Goal: Task Accomplishment & Management: Complete application form

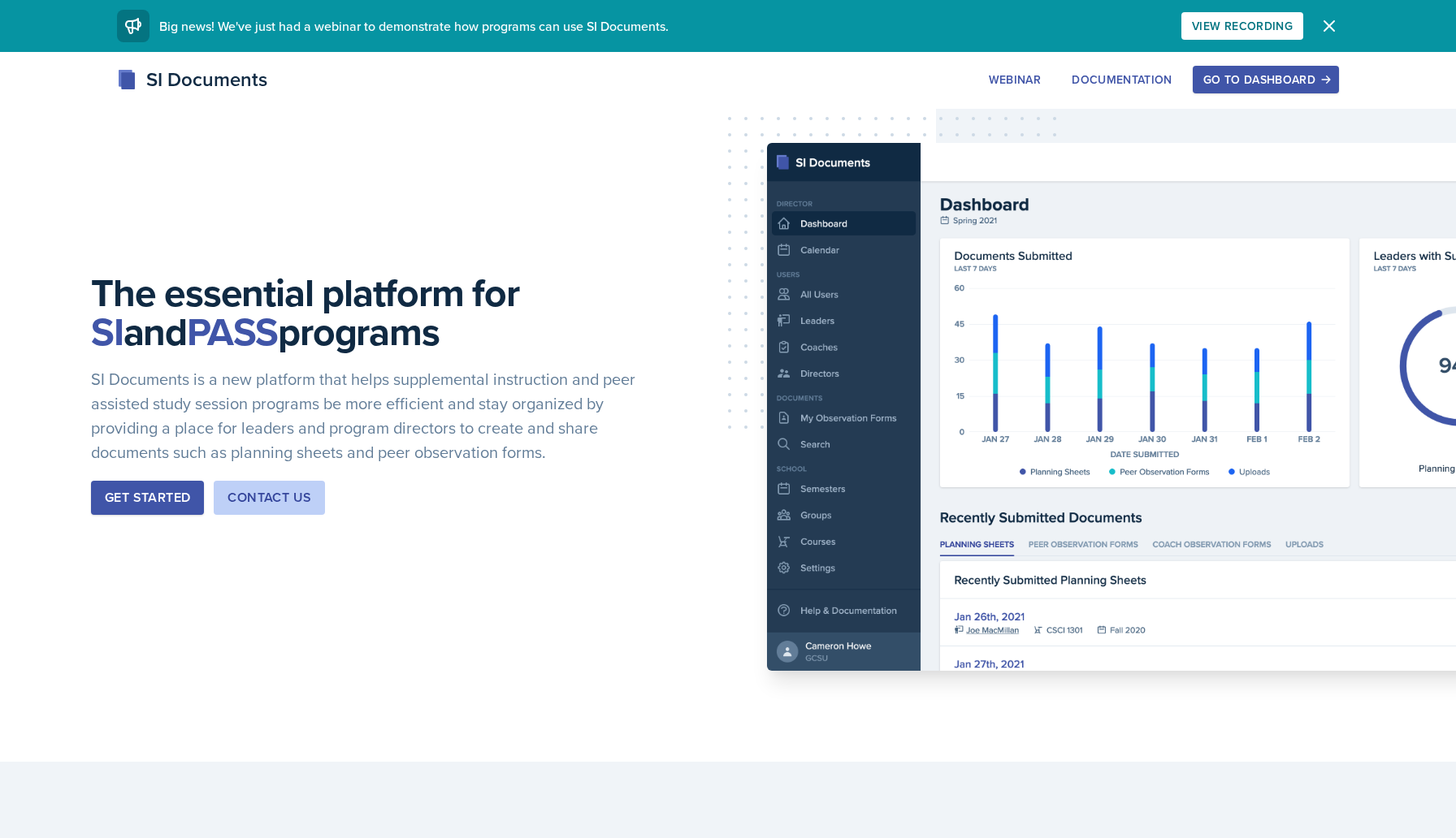
click at [1238, 88] on button "Go to Dashboard" at bounding box center [1265, 79] width 146 height 27
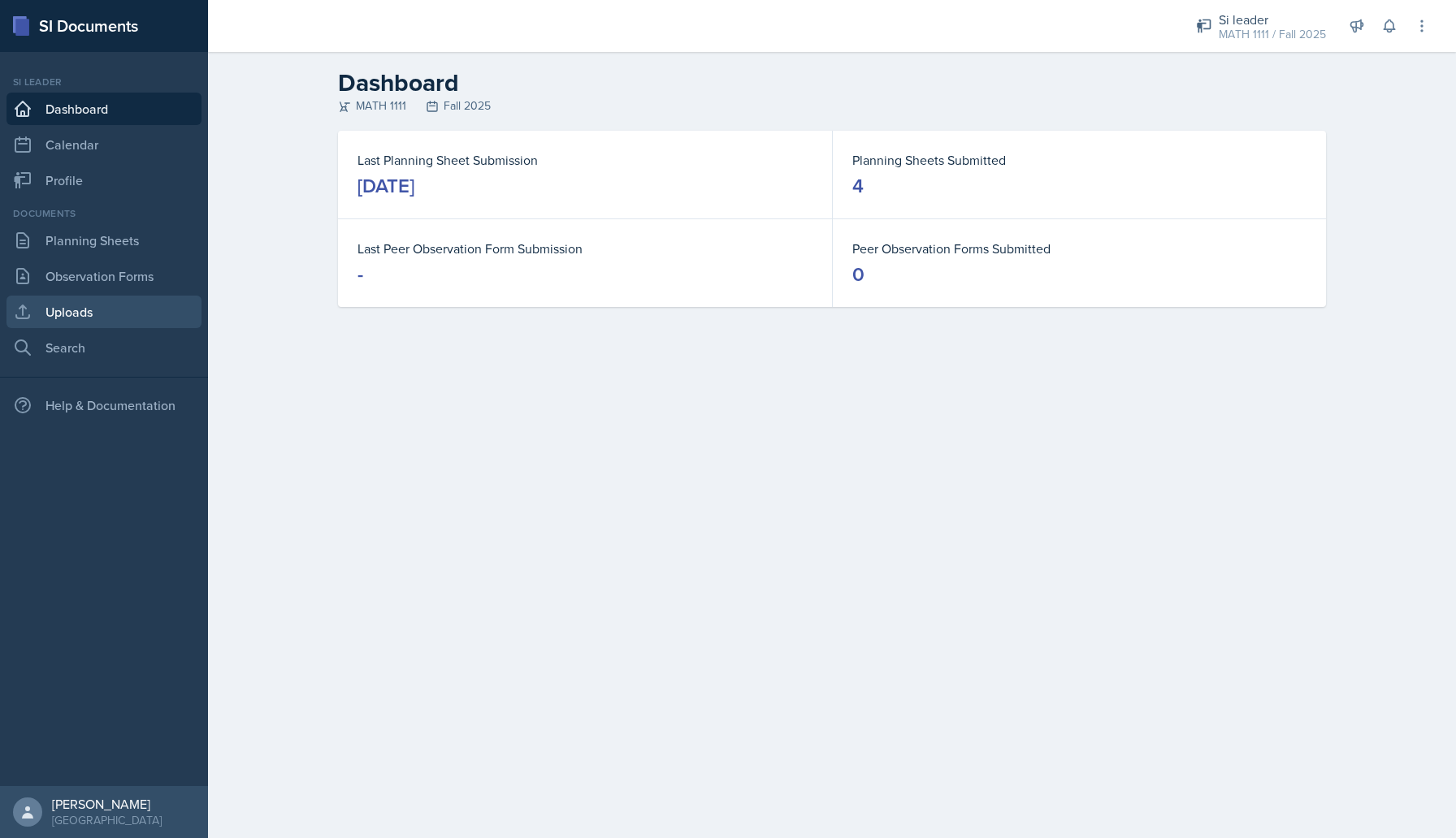
click at [82, 305] on link "Uploads" at bounding box center [104, 311] width 195 height 32
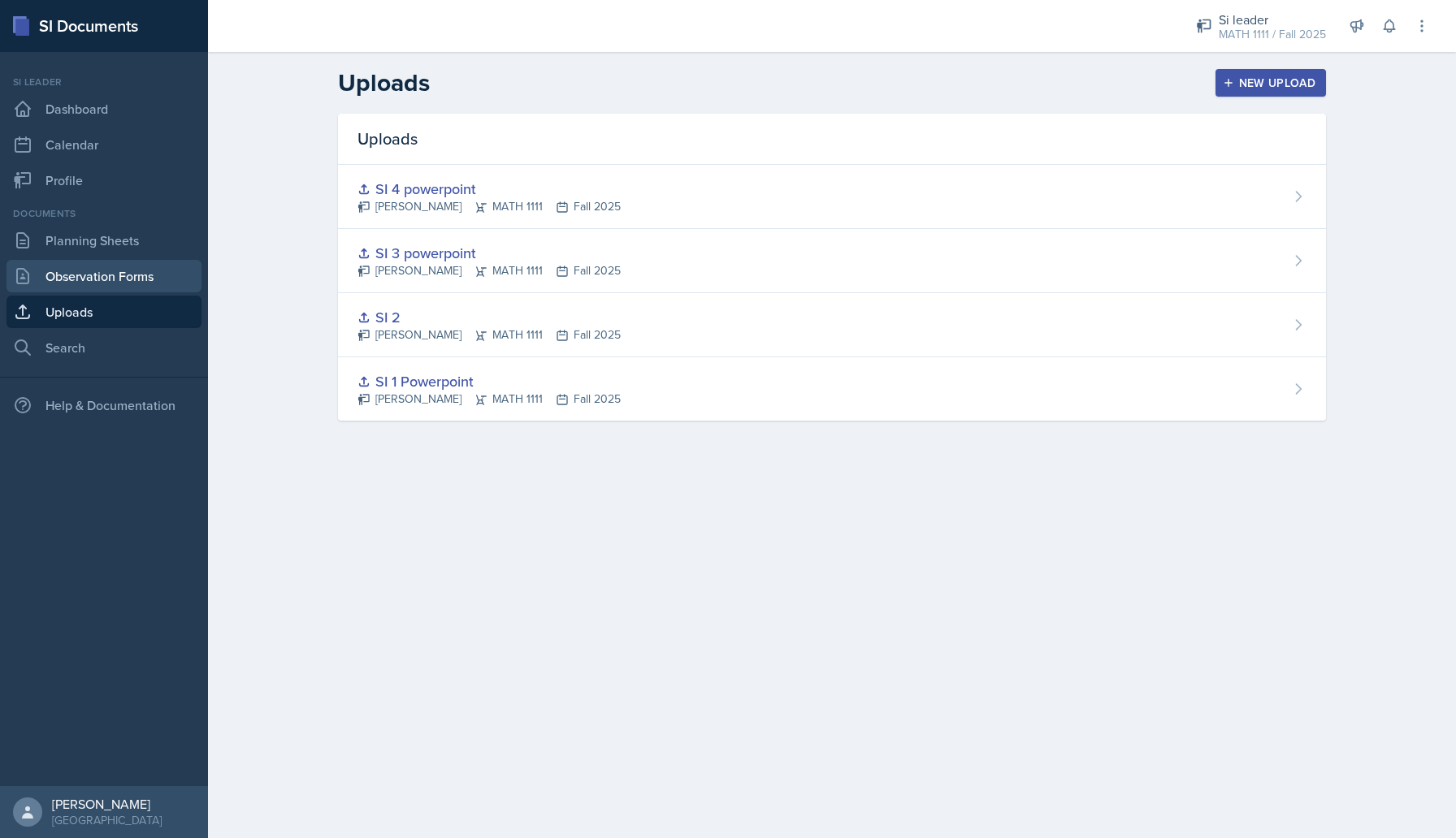
click at [94, 290] on link "Observation Forms" at bounding box center [104, 275] width 195 height 32
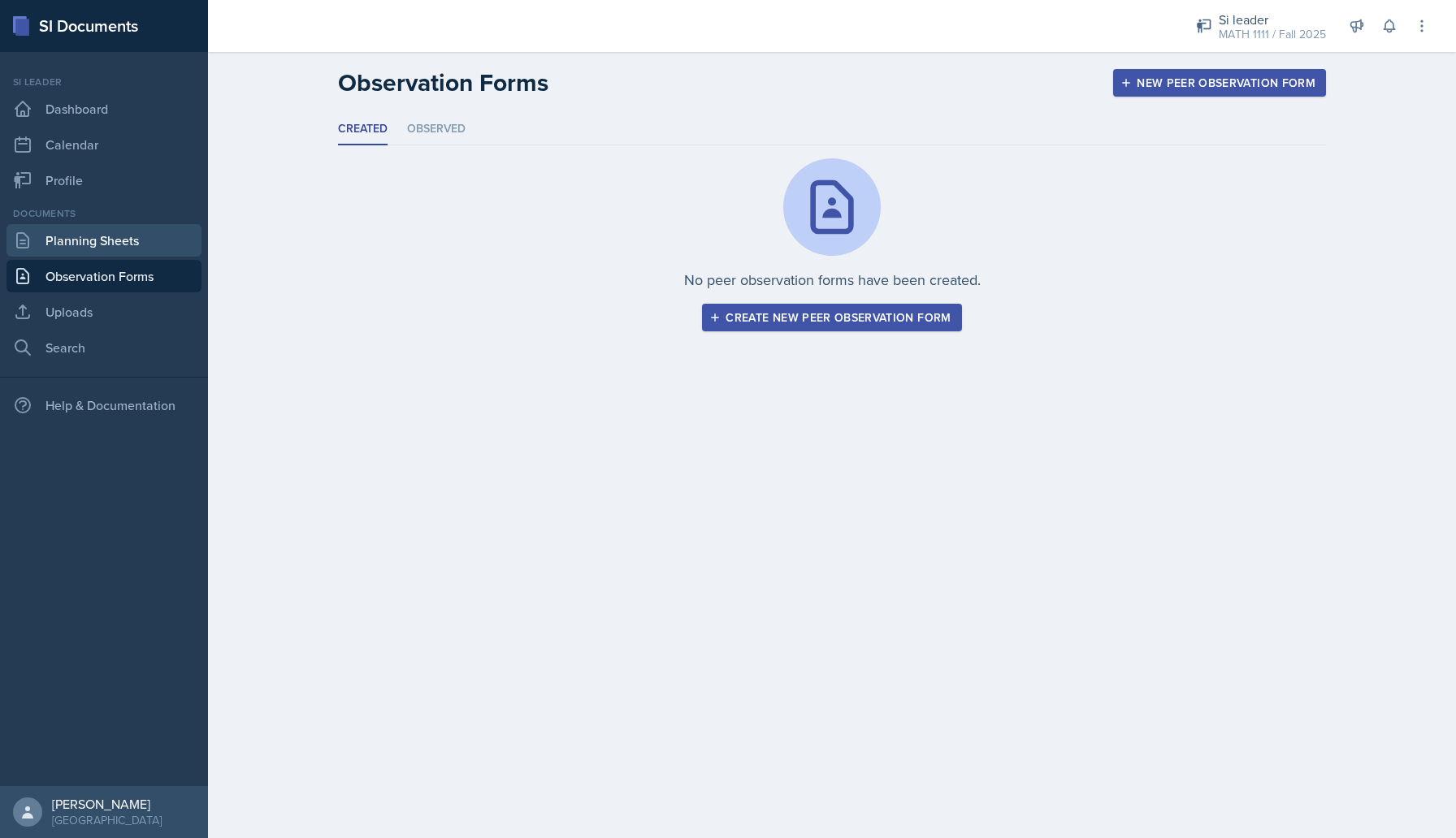
click at [127, 234] on link "Planning Sheets" at bounding box center [104, 240] width 195 height 32
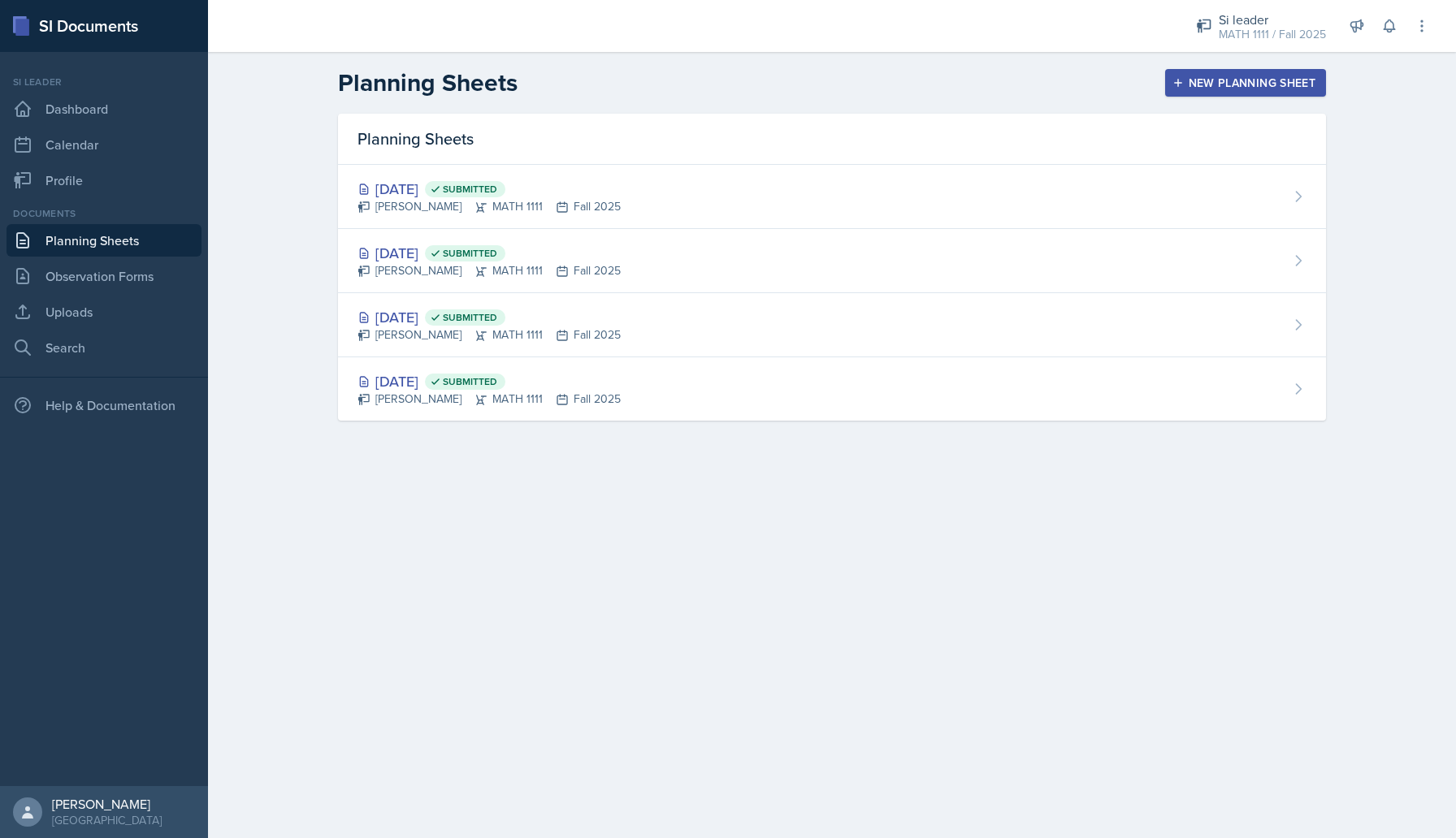
click at [1252, 80] on div "New Planning Sheet" at bounding box center [1245, 83] width 139 height 13
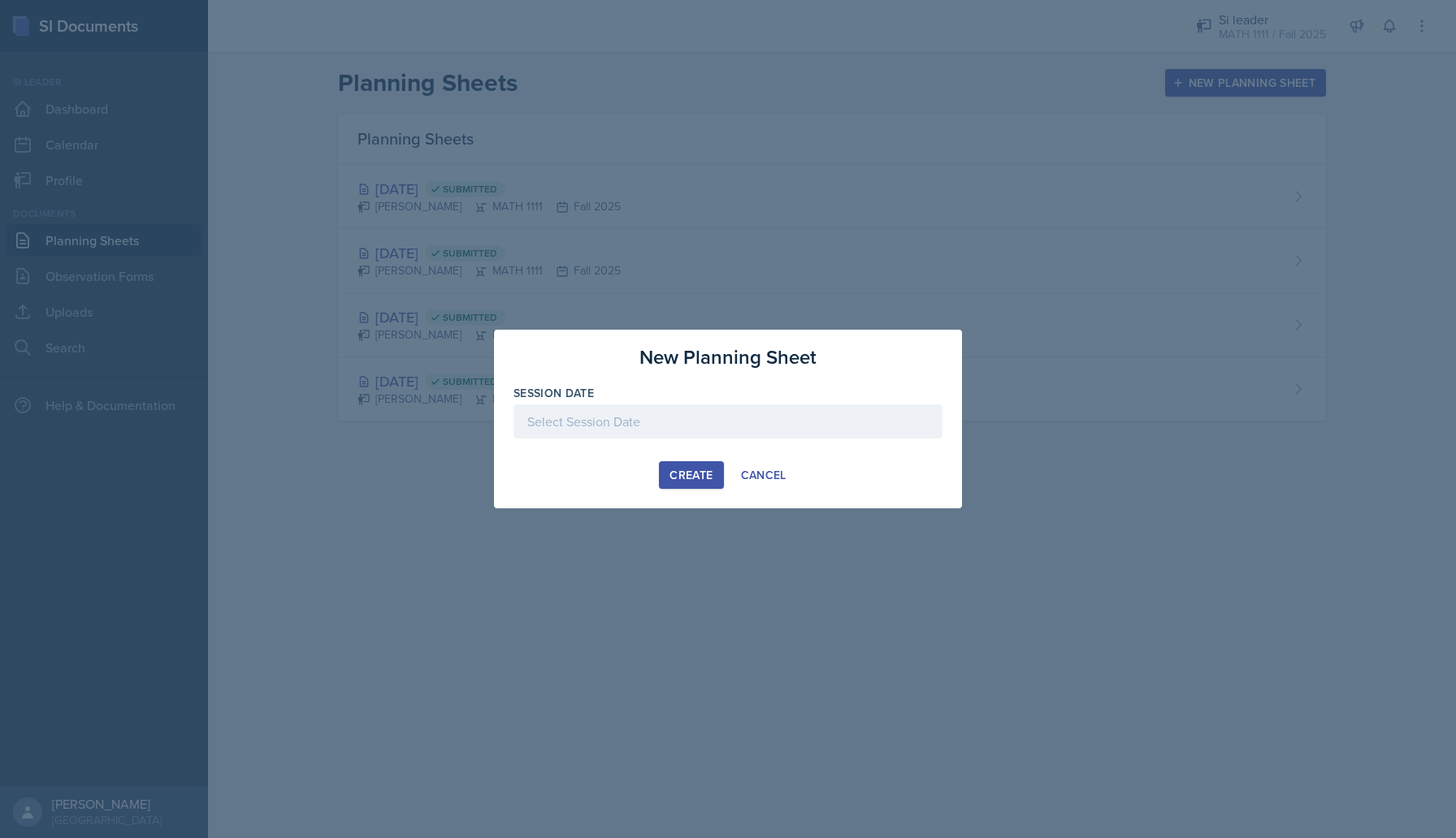
click at [607, 431] on div at bounding box center [728, 421] width 429 height 34
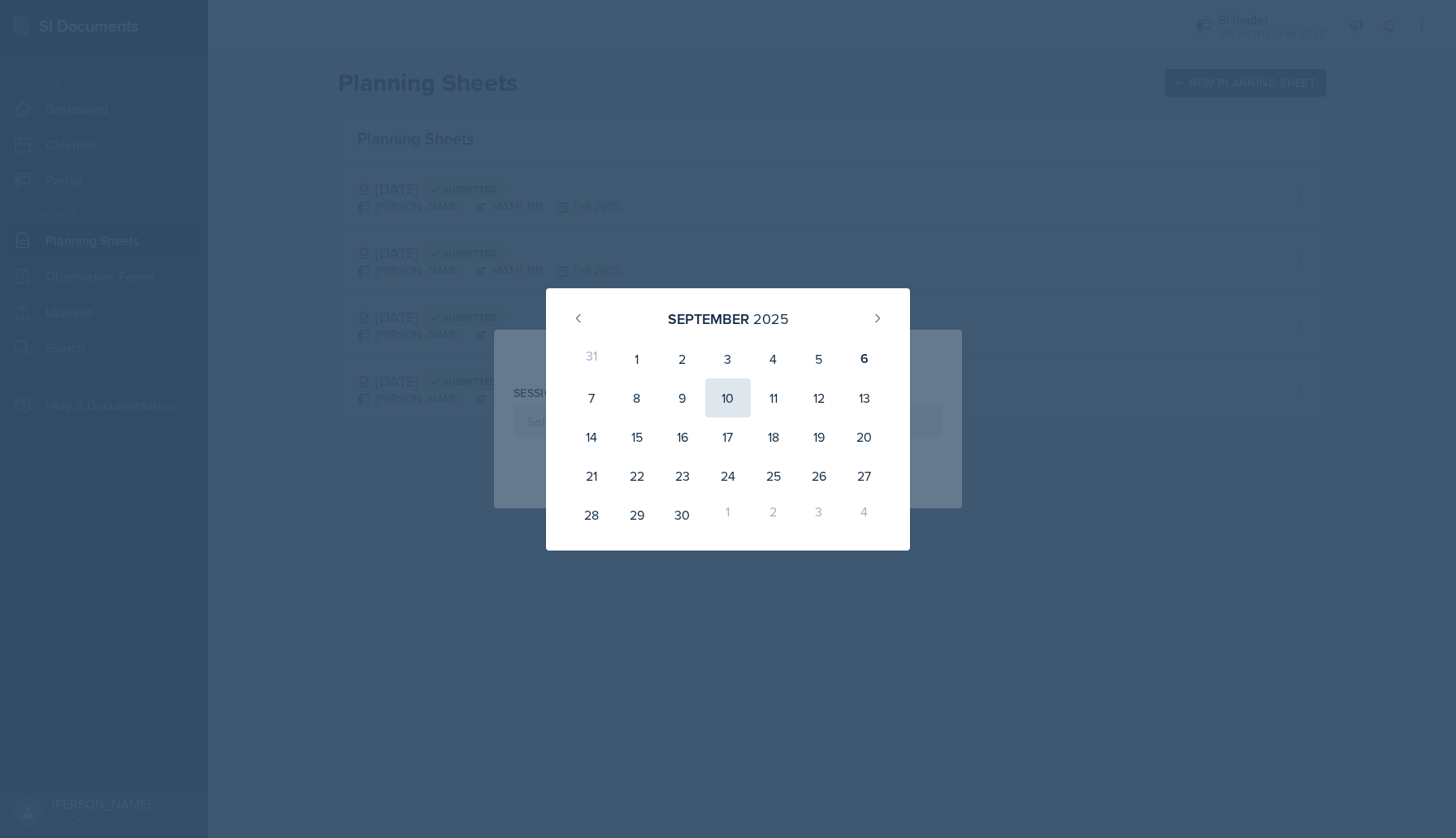
click at [711, 408] on div "10" at bounding box center [728, 397] width 46 height 39
type input "[DATE]"
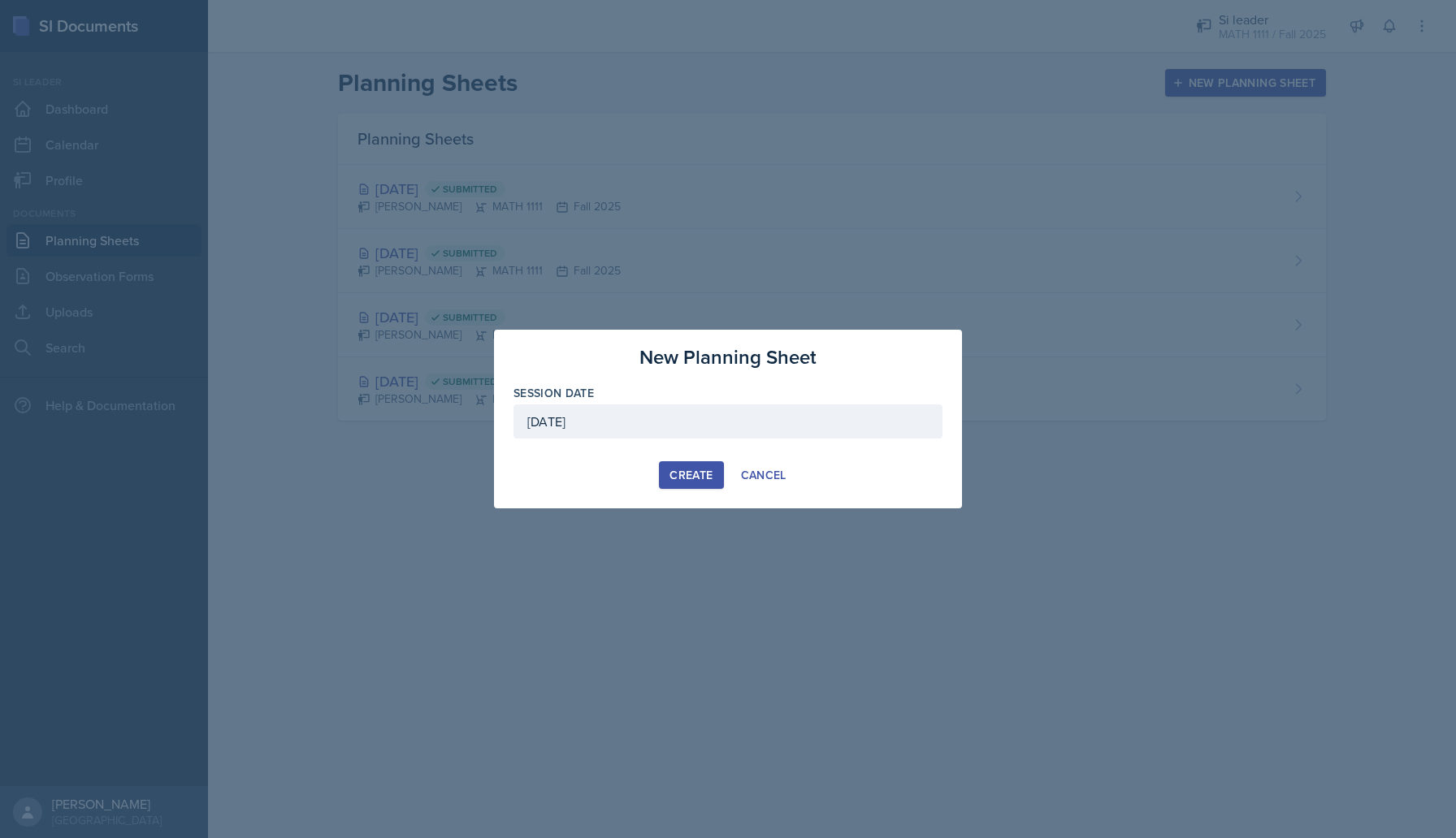
click at [689, 472] on div "Create" at bounding box center [691, 475] width 43 height 13
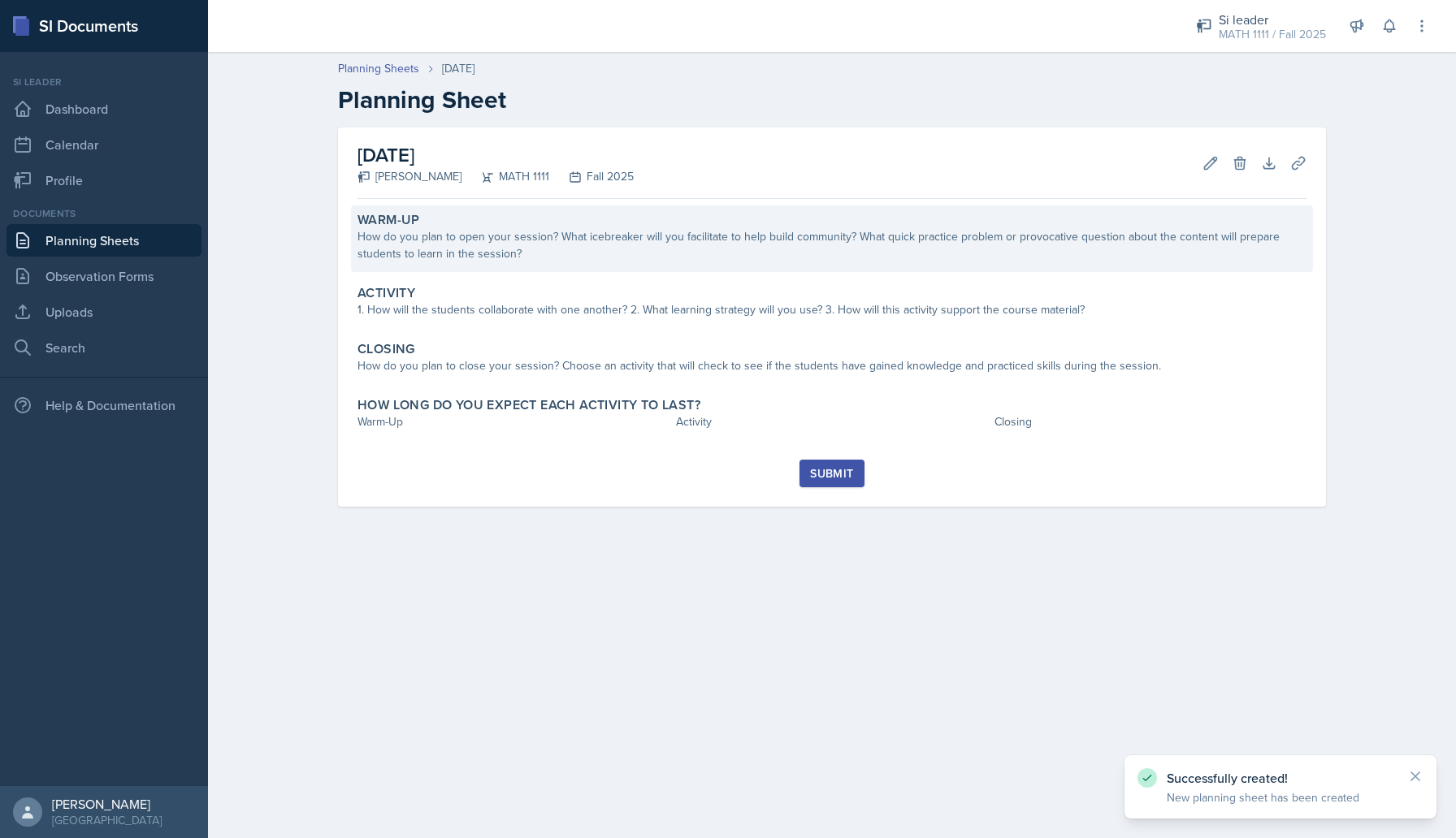
click at [515, 231] on div "How do you plan to open your session? What icebreaker will you facilitate to he…" at bounding box center [832, 245] width 949 height 34
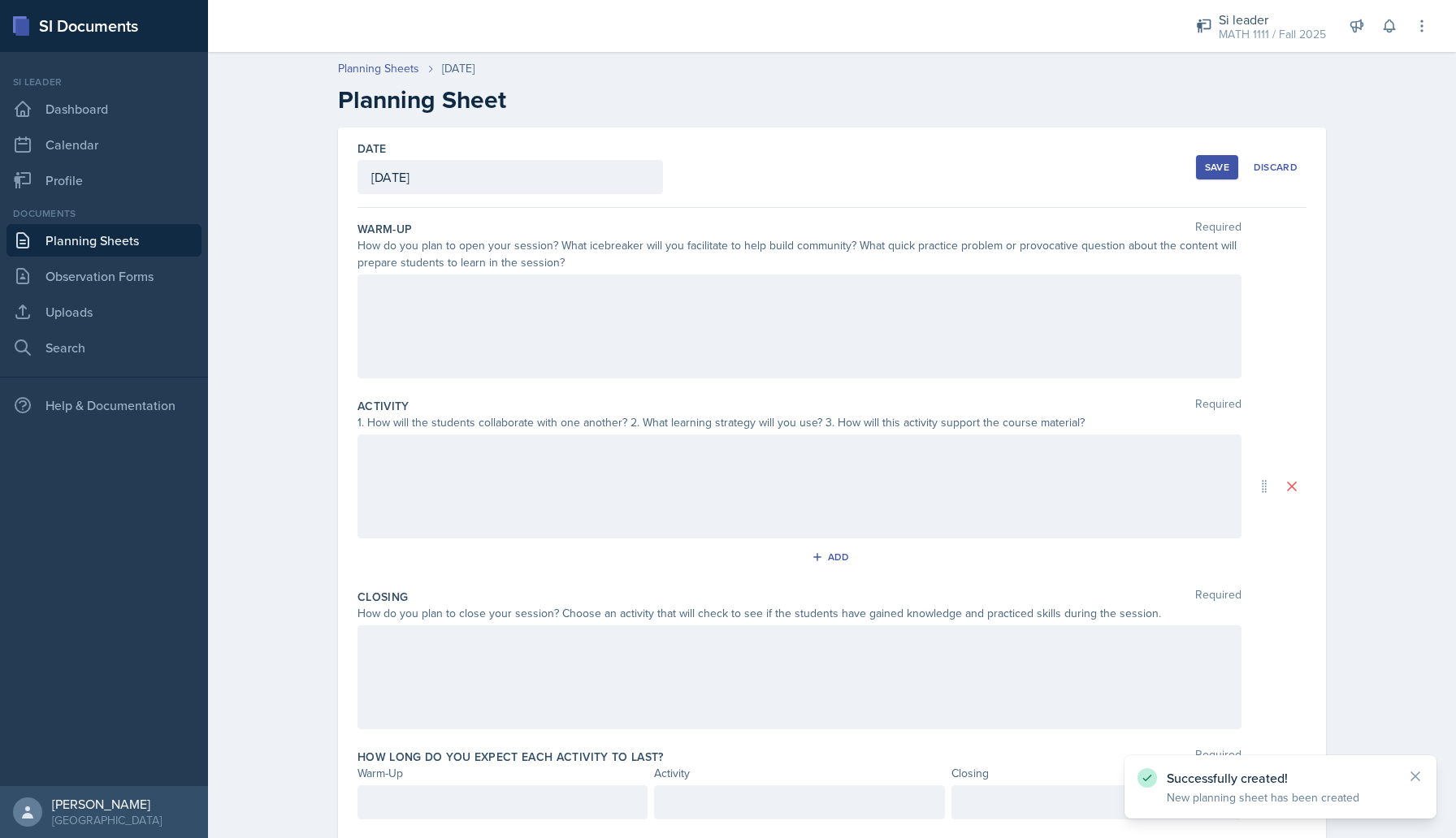
click at [493, 341] on div at bounding box center [799, 326] width 884 height 104
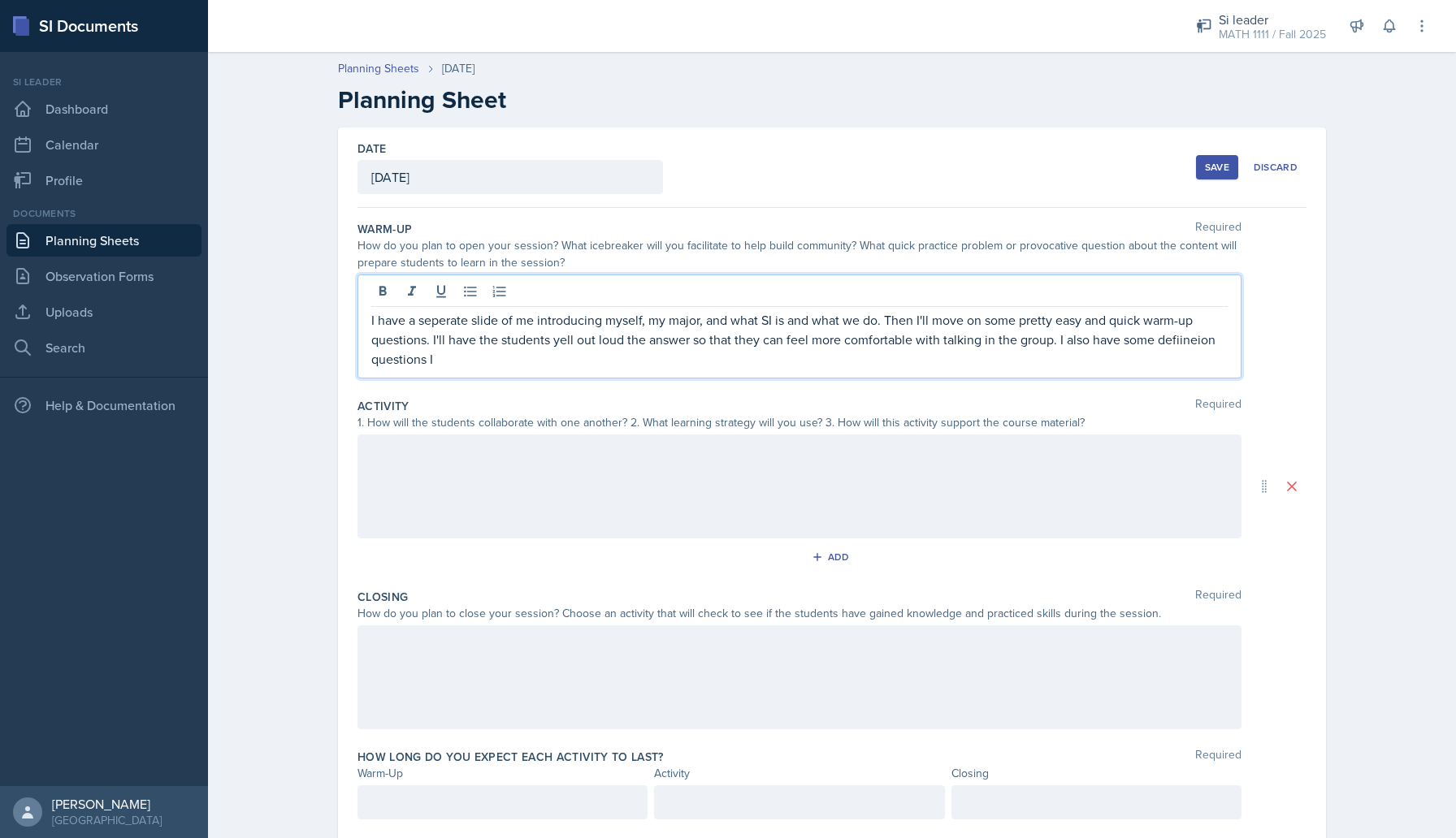
click at [404, 334] on p "I have a seperate slide of me introducing myself, my major, and what SI is and …" at bounding box center [799, 339] width 856 height 58
click at [521, 358] on p "I have a seperate slide of me introducing myself, my major, and what SI is and …" at bounding box center [799, 339] width 856 height 58
click at [411, 483] on div at bounding box center [799, 486] width 884 height 104
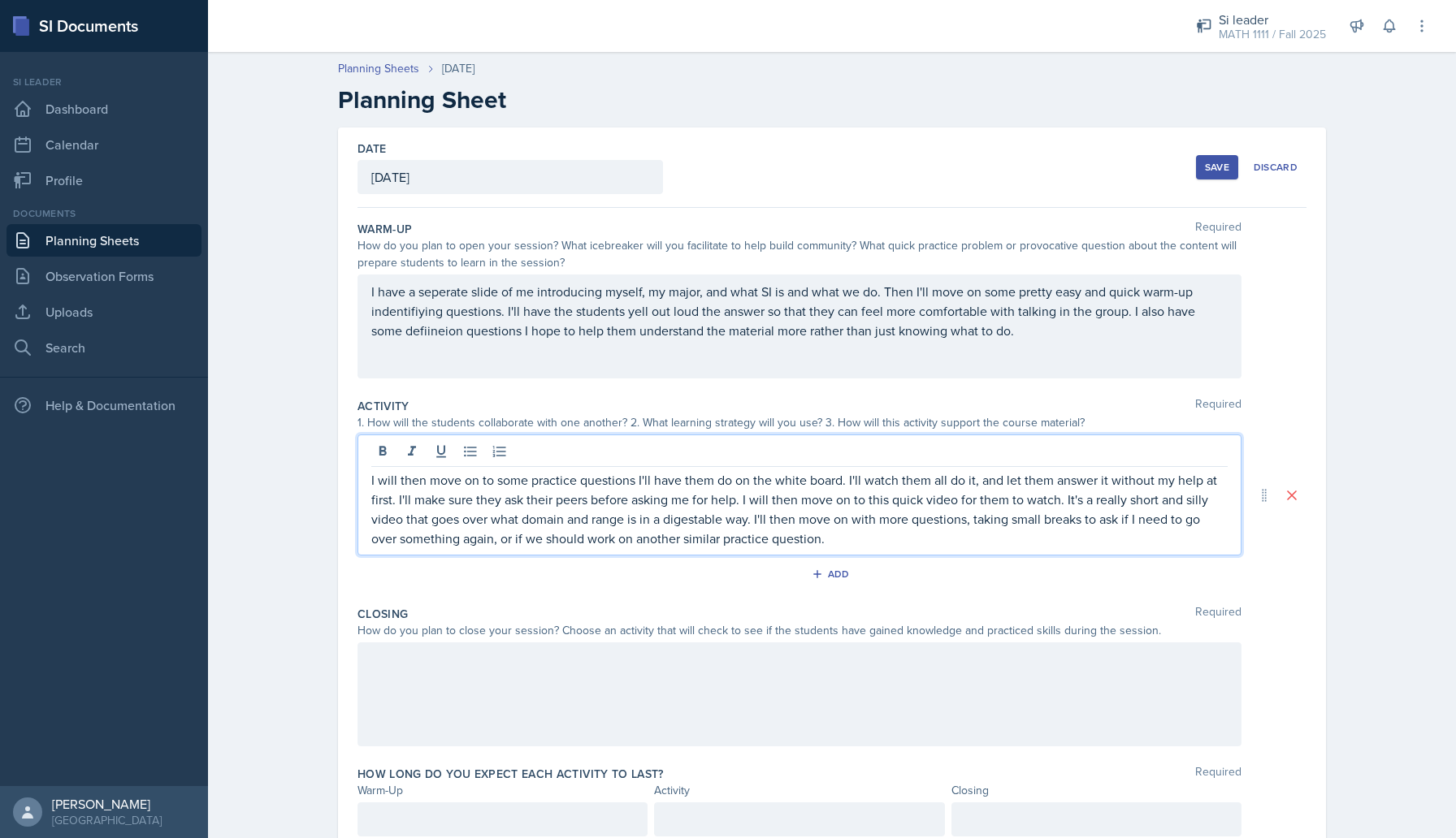
click at [575, 689] on div at bounding box center [799, 694] width 884 height 104
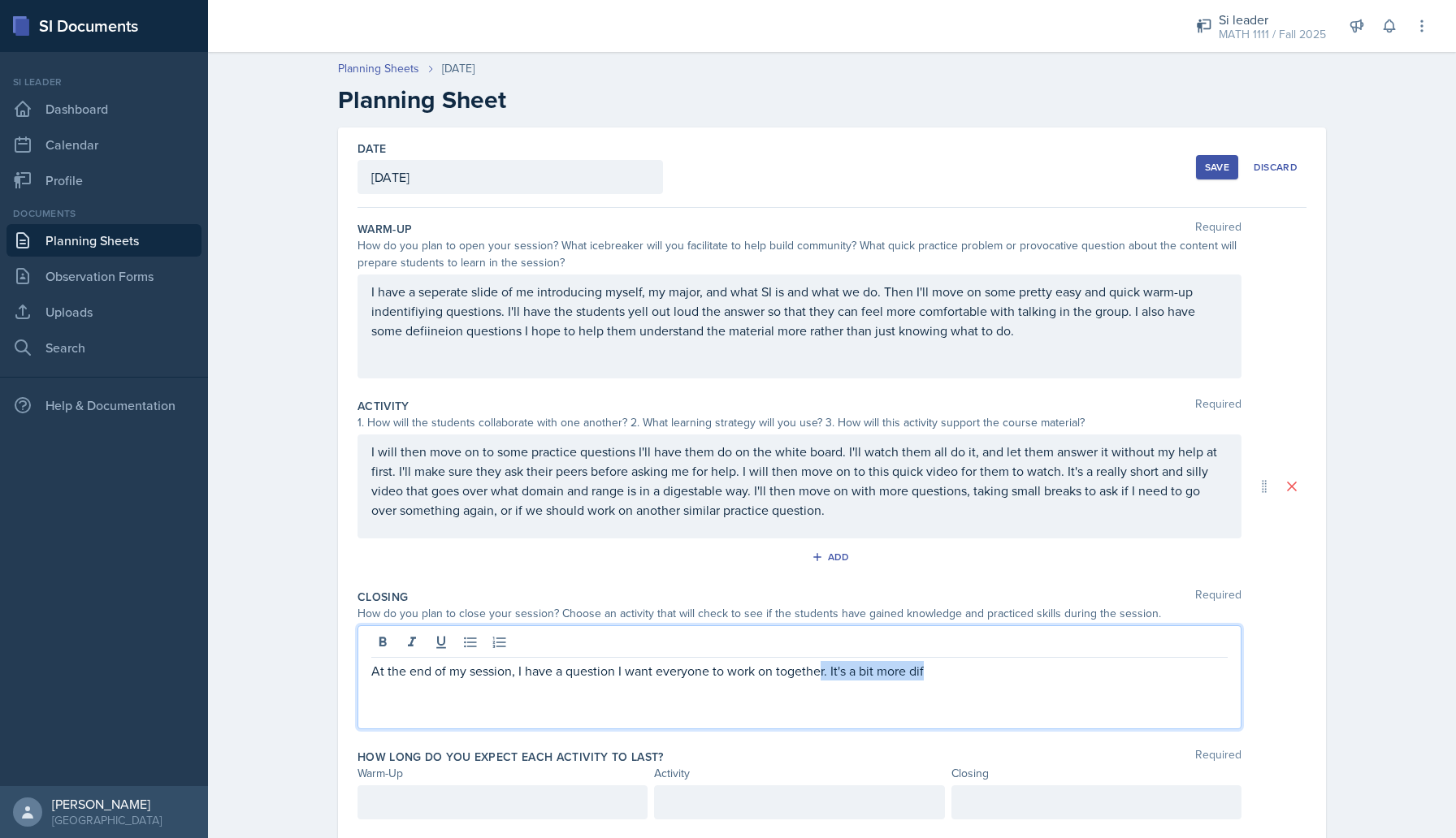
drag, startPoint x: 969, startPoint y: 678, endPoint x: 821, endPoint y: 672, distance: 148.1
click at [821, 672] on p "At the end of my session, I have a question I want everyone to work on together…" at bounding box center [799, 670] width 856 height 19
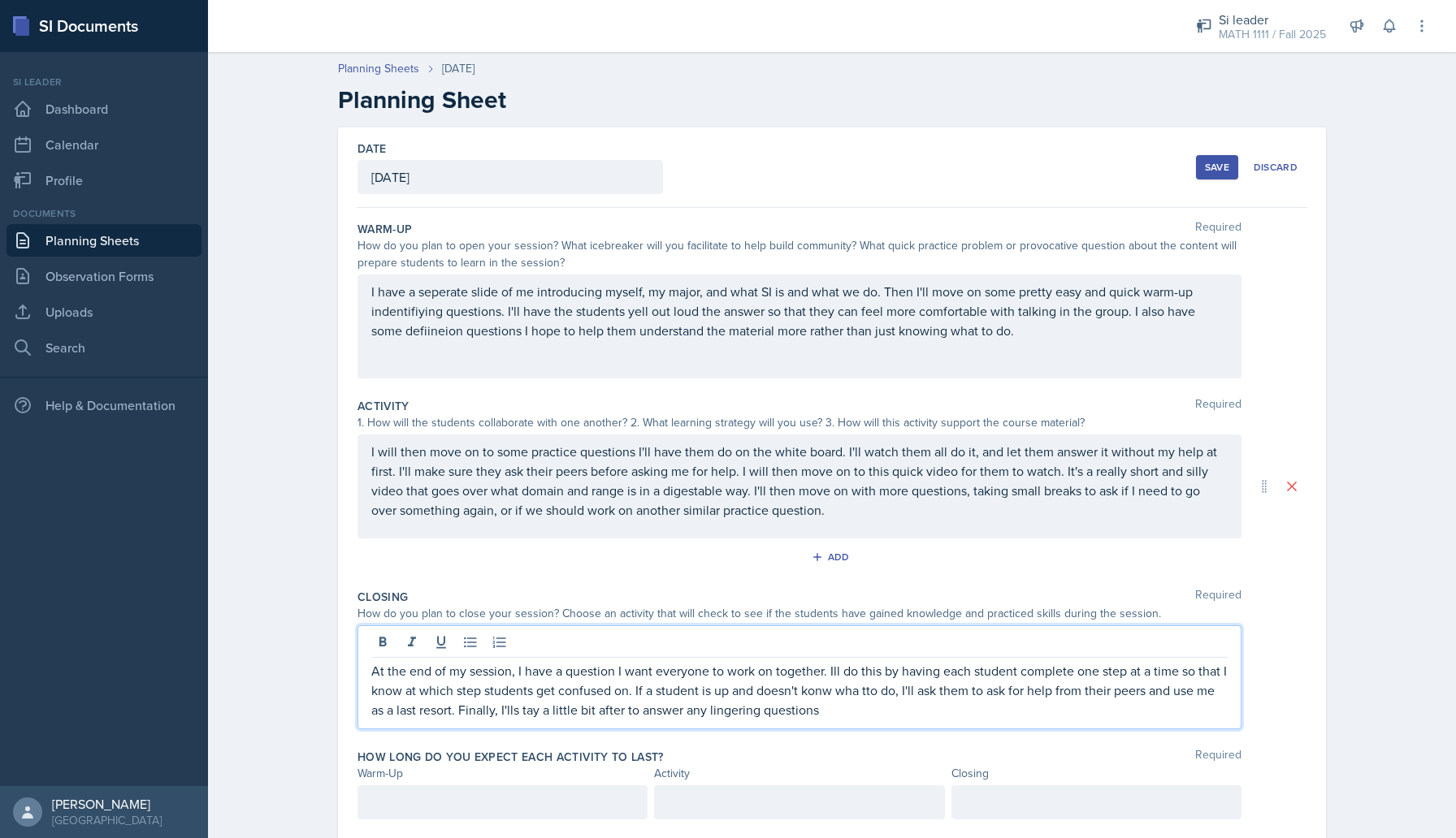
click at [548, 343] on div "I have a seperate slide of me introducing myself, my major, and what SI is and …" at bounding box center [799, 326] width 884 height 104
click at [548, 340] on p "I have a seperate slide of me introducing myself, my major, and what SI is and …" at bounding box center [799, 311] width 856 height 58
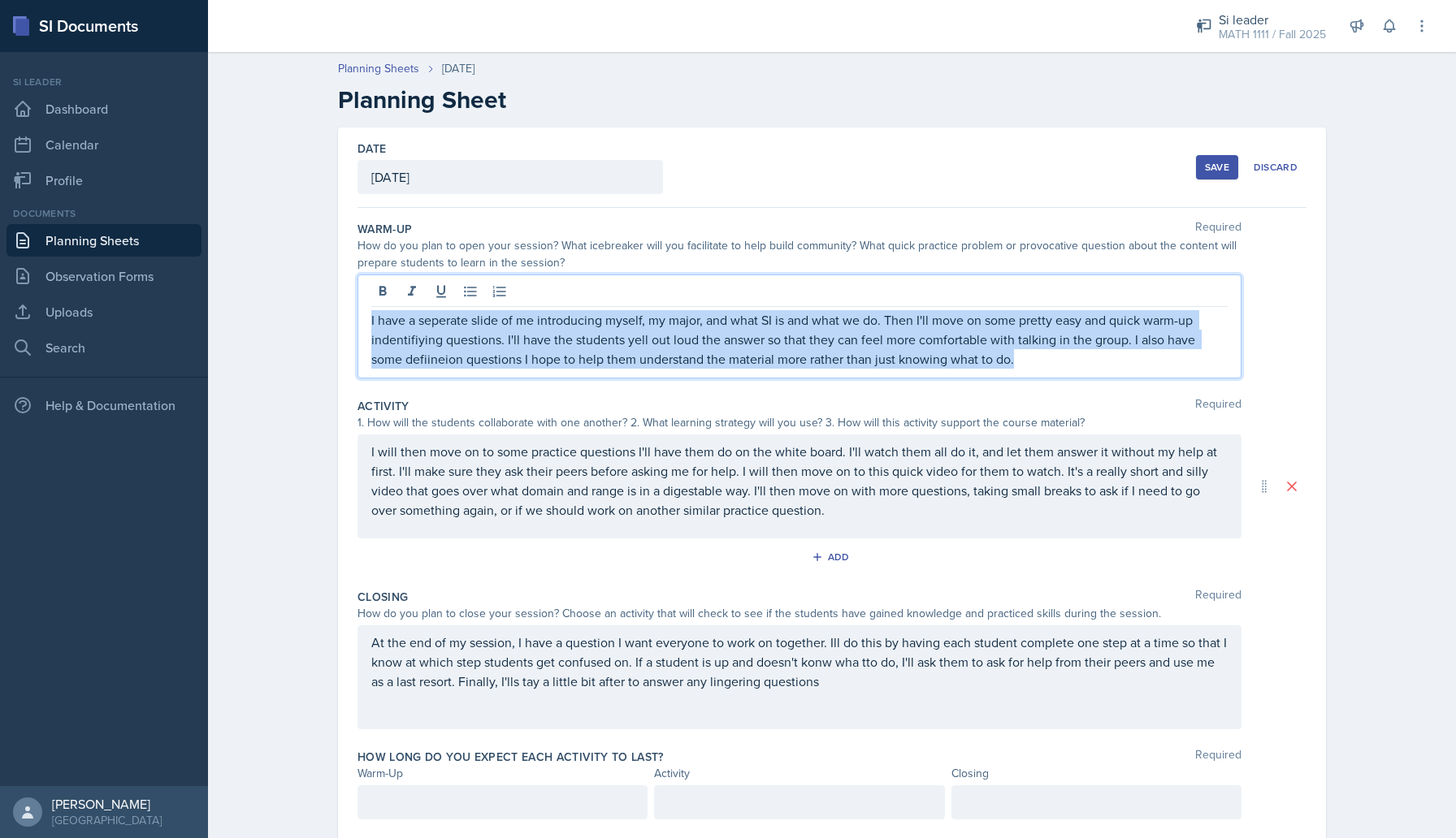
click at [548, 343] on p "I have a seperate slide of me introducing myself, my major, and what SI is and …" at bounding box center [799, 339] width 856 height 58
copy p "I have a seperate slide of me introducing myself, my major, and what SI is and …"
click at [1215, 173] on div "Save" at bounding box center [1216, 168] width 24 height 13
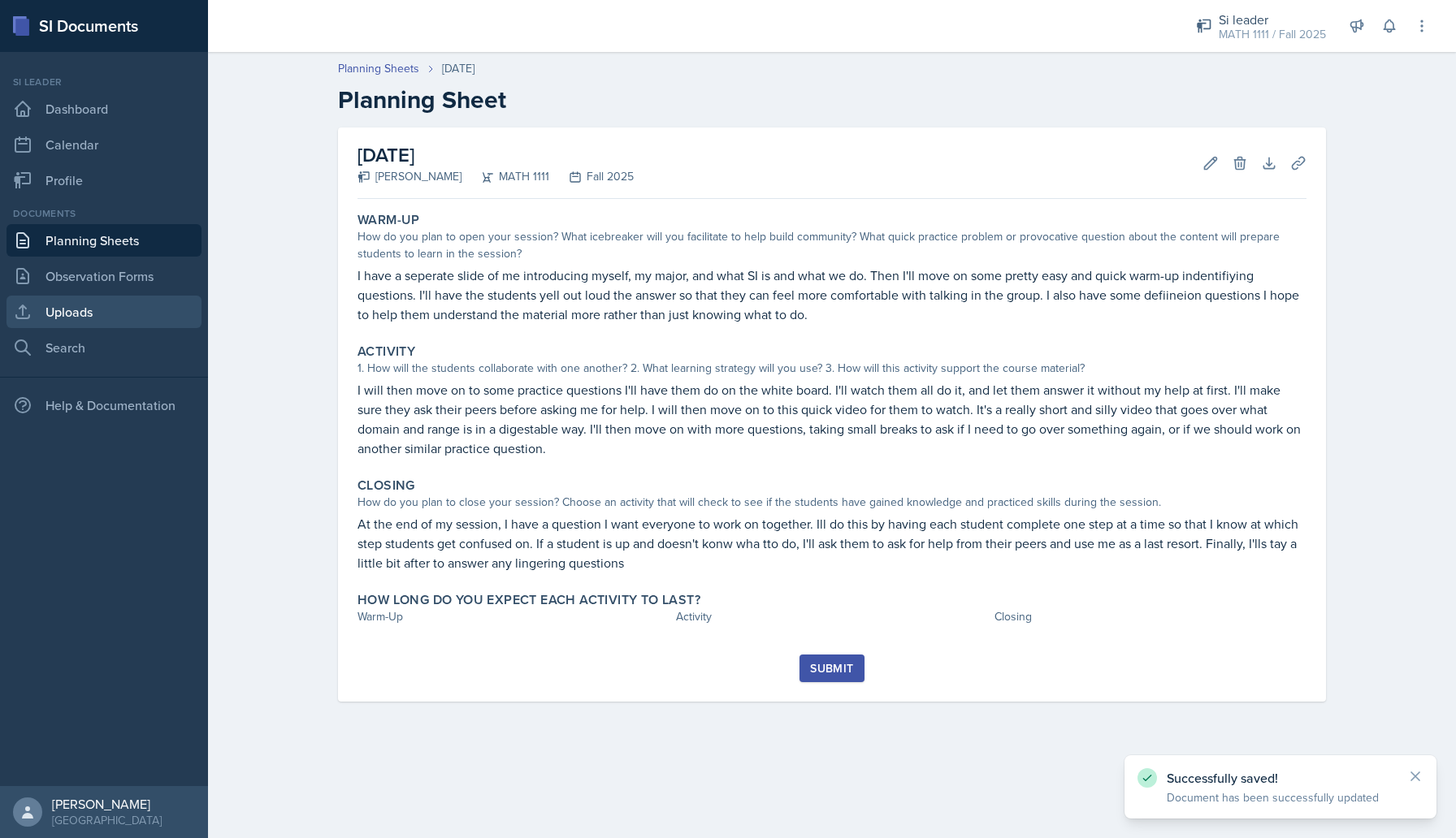
click at [87, 304] on link "Uploads" at bounding box center [104, 311] width 195 height 32
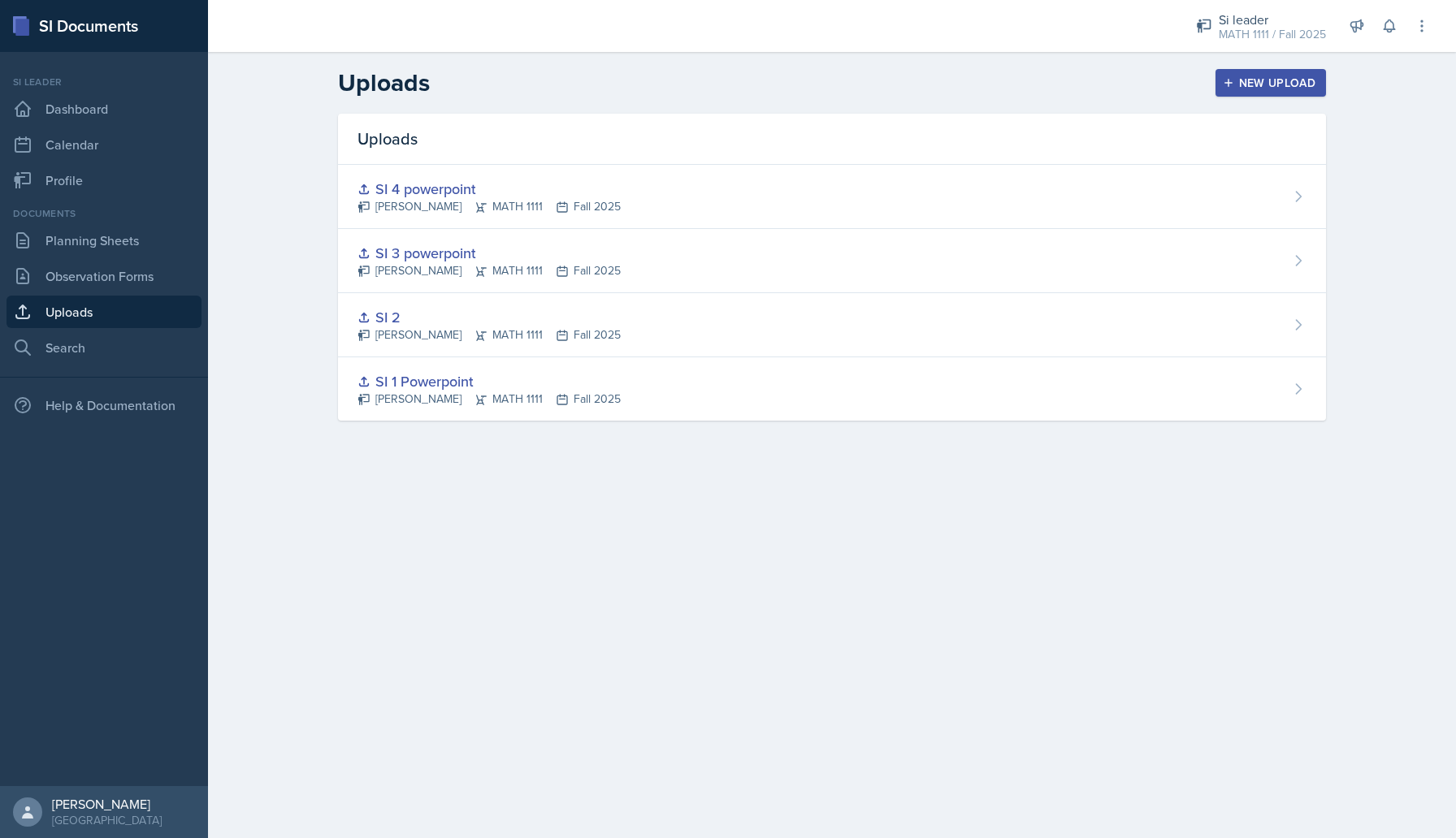
click at [1278, 81] on div "New Upload" at bounding box center [1270, 83] width 90 height 13
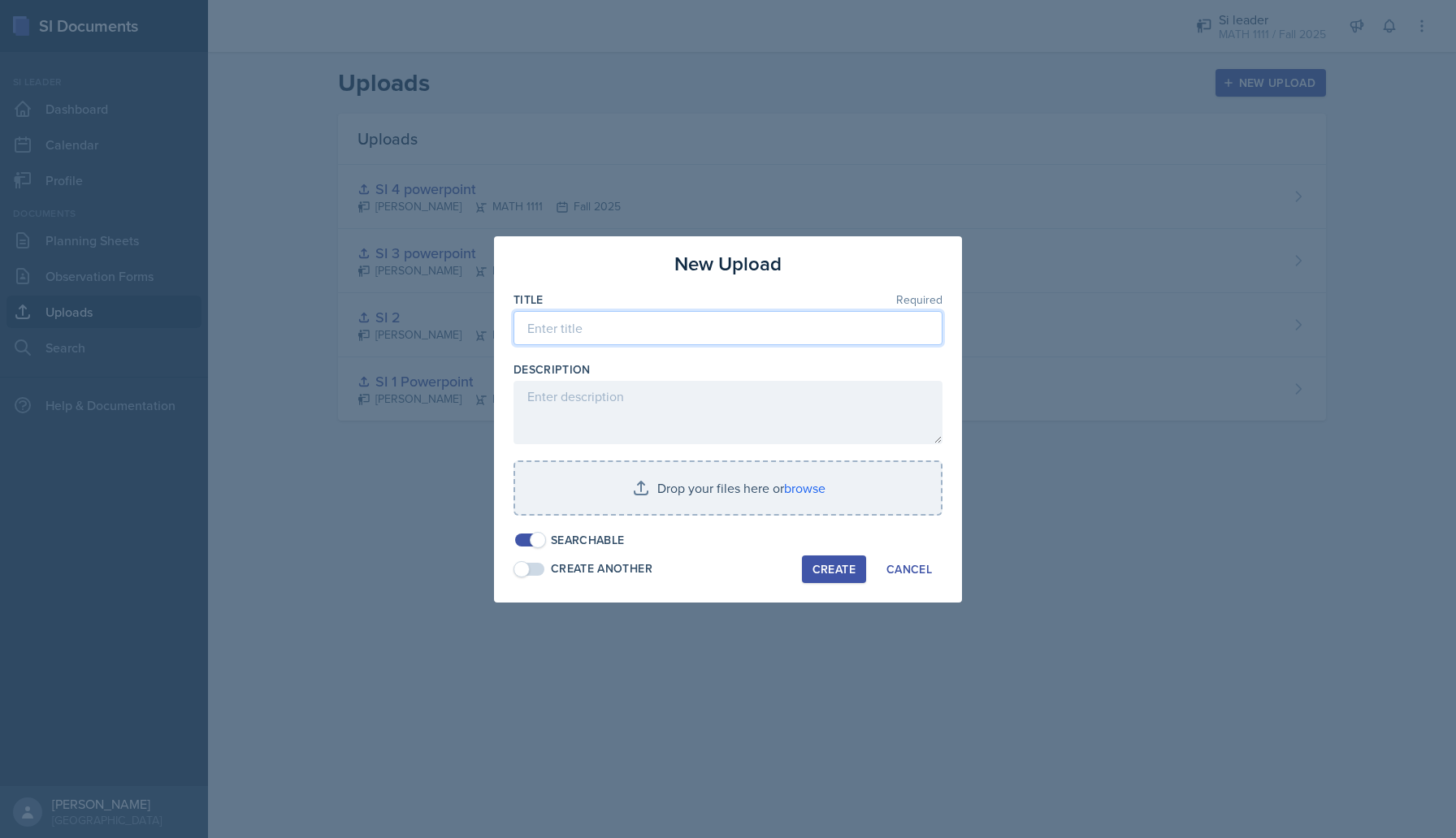
click at [571, 329] on input at bounding box center [728, 328] width 429 height 34
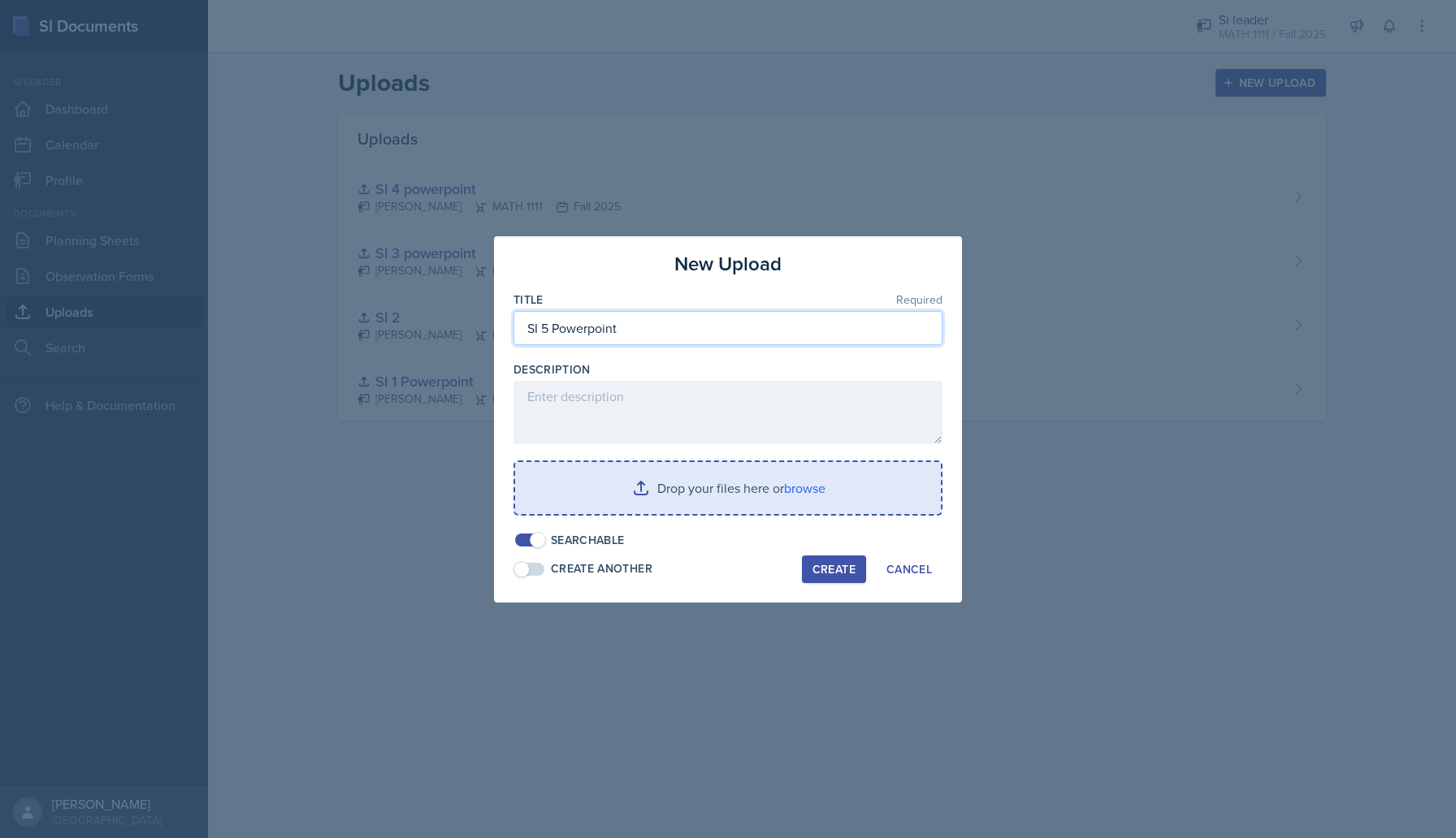
type input "SI 5 Powerpoint"
click at [728, 514] on div "Drop your files here or browse" at bounding box center [728, 488] width 429 height 56
click at [652, 493] on input "file" at bounding box center [728, 488] width 426 height 52
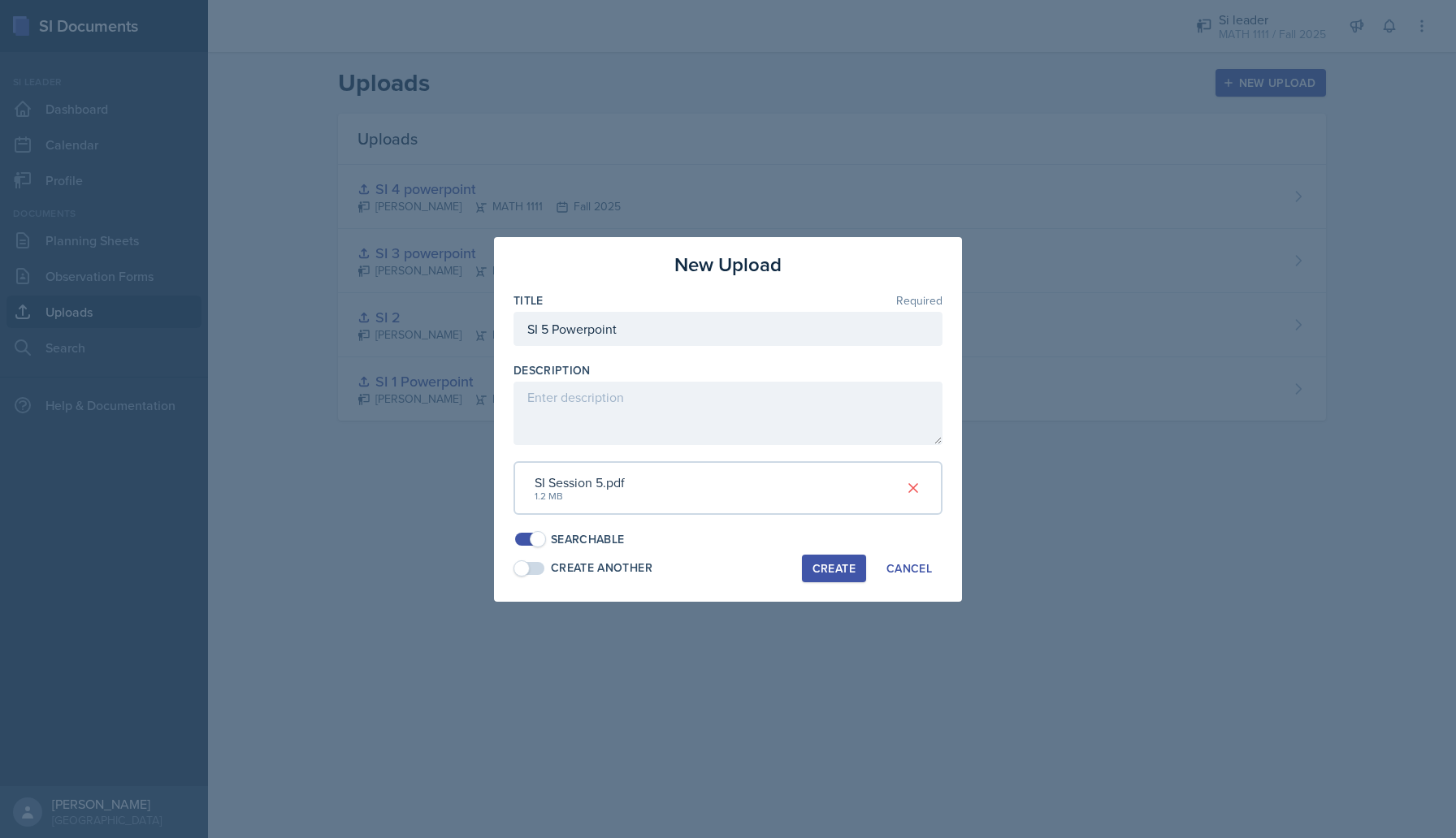
click at [824, 564] on div "Create" at bounding box center [834, 569] width 43 height 13
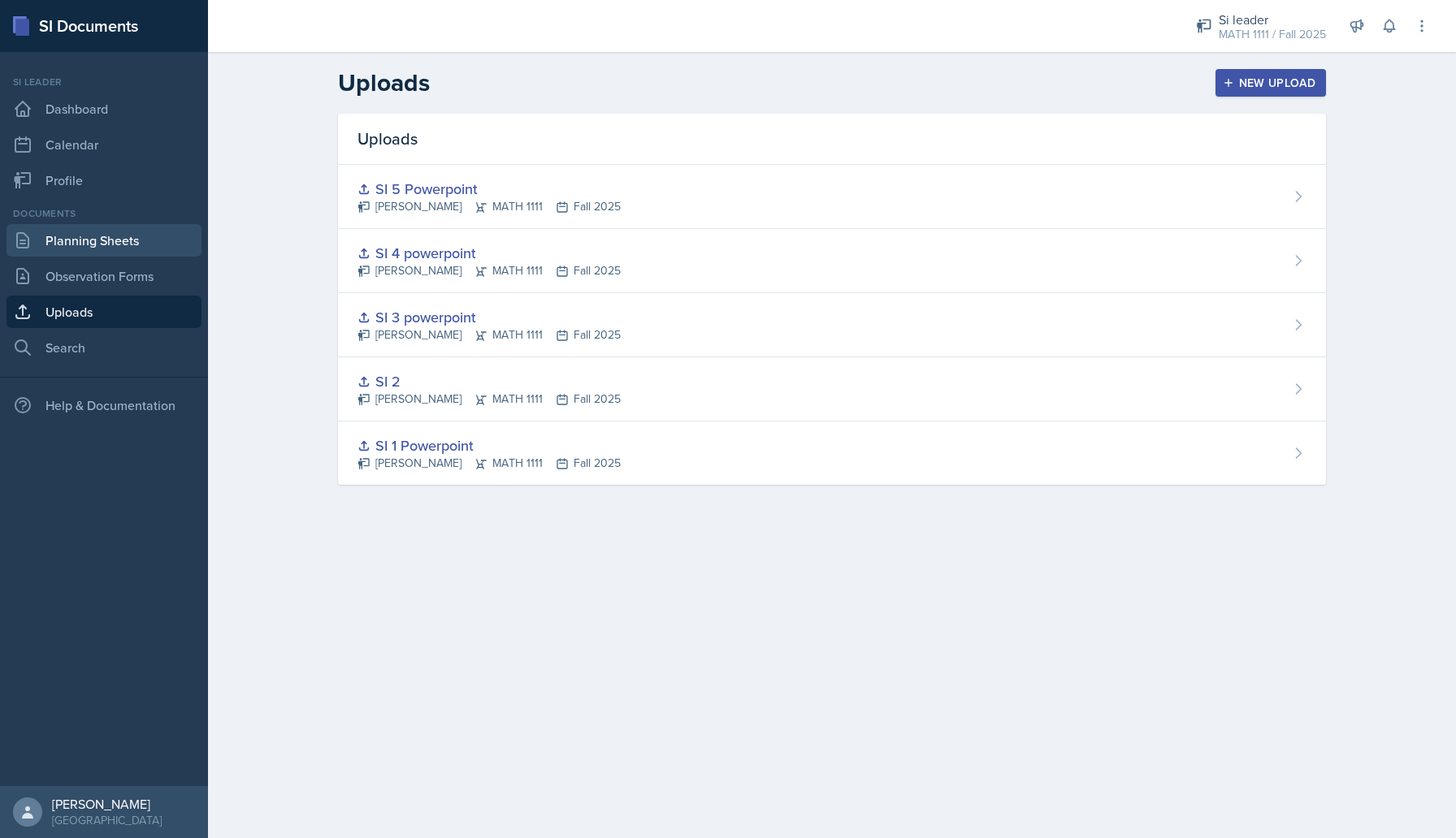
click at [61, 246] on link "Planning Sheets" at bounding box center [104, 240] width 195 height 32
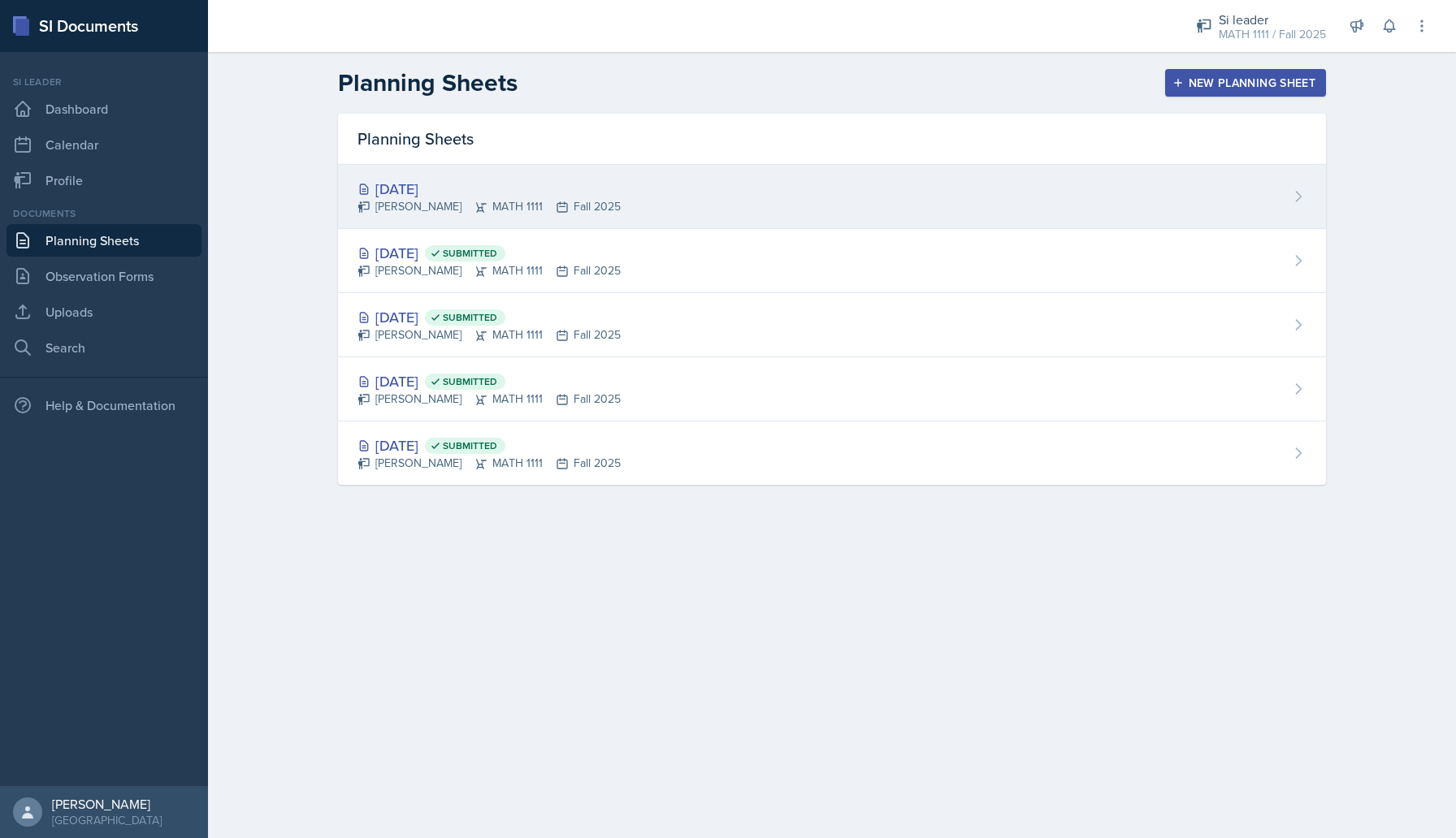
click at [446, 204] on div "[PERSON_NAME] MATH 1111 Fall 2025" at bounding box center [489, 207] width 263 height 17
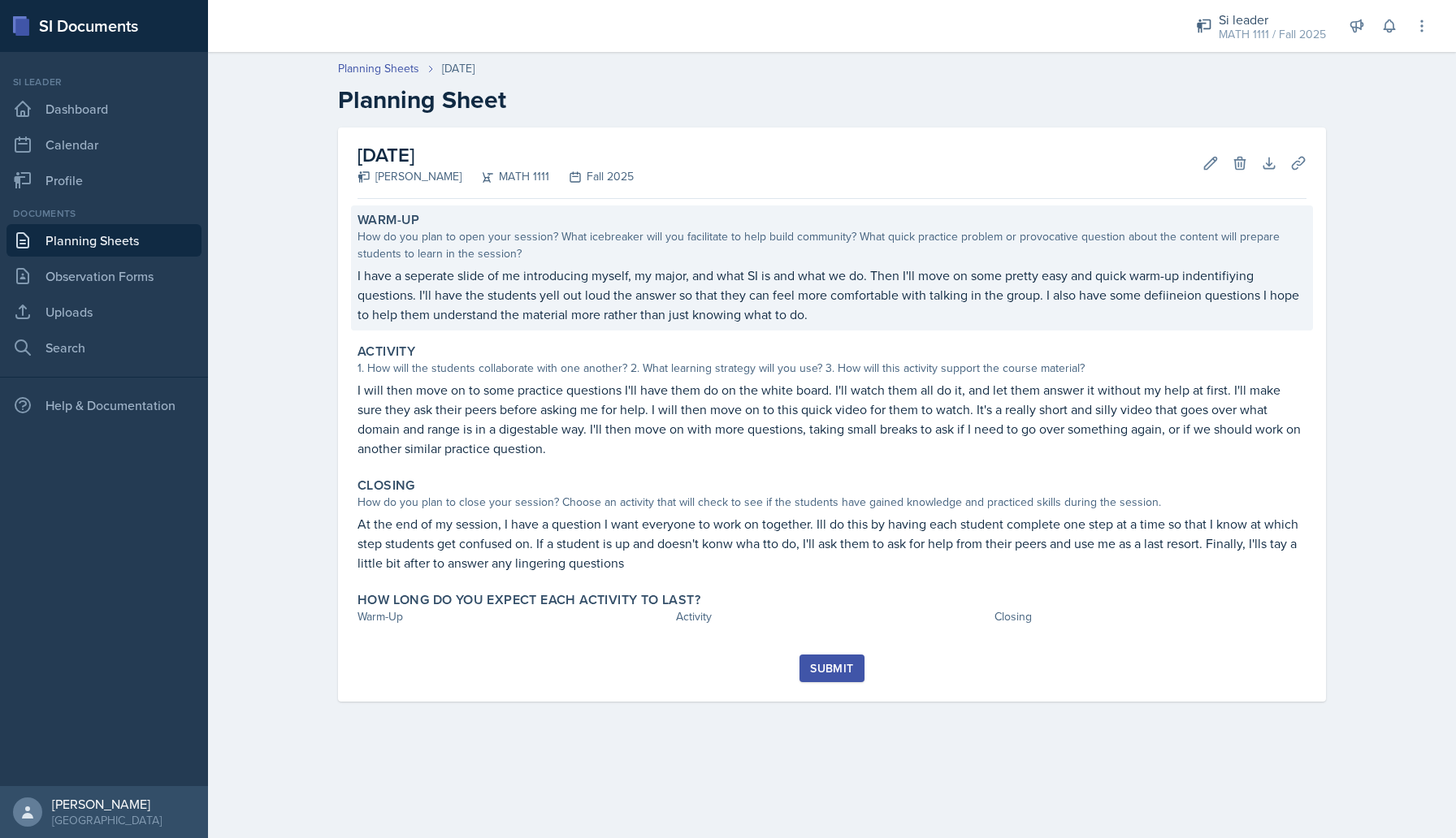
click at [543, 278] on p "I have a seperate slide of me introducing myself, my major, and what SI is and …" at bounding box center [832, 295] width 949 height 58
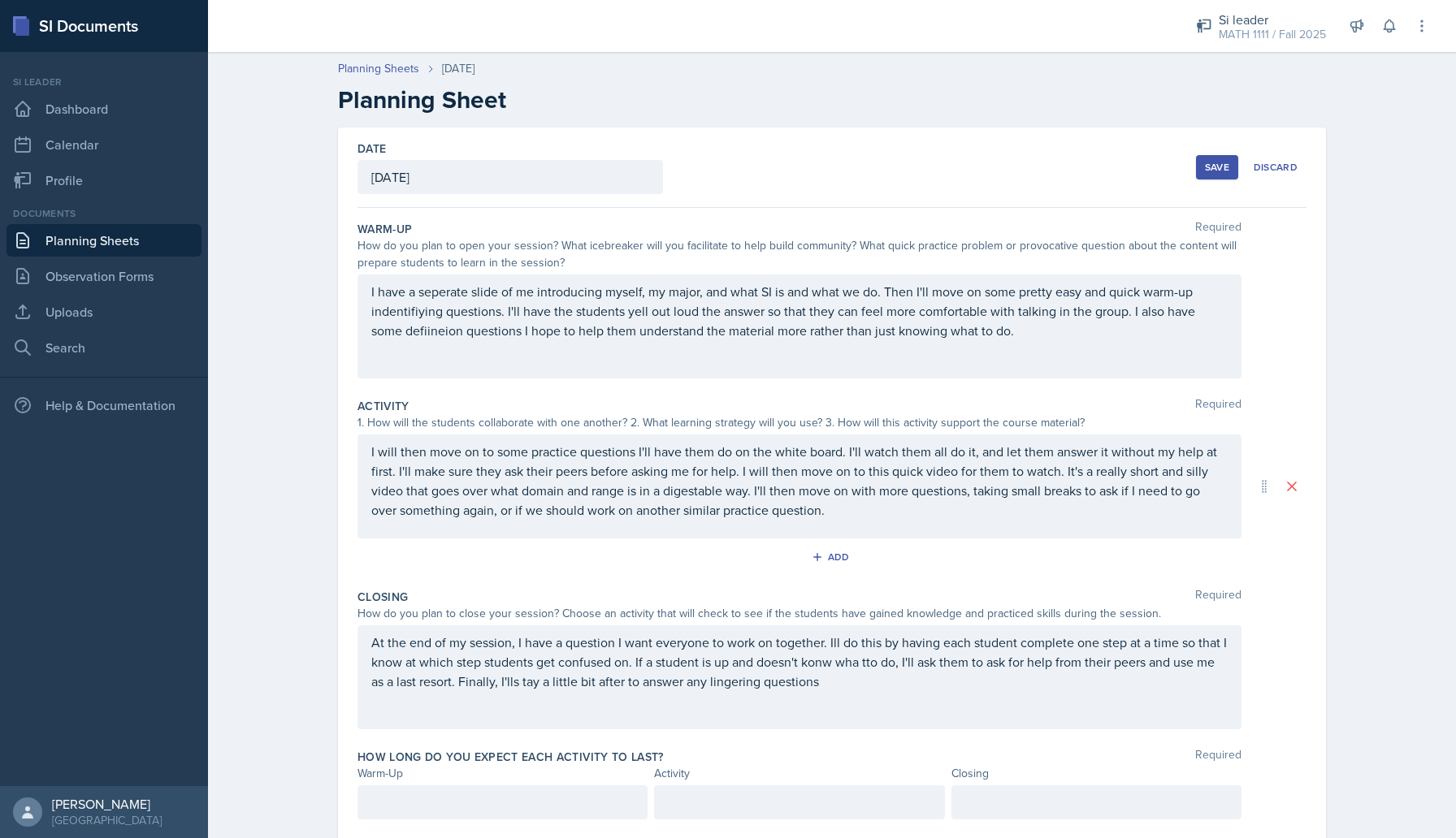
click at [563, 317] on p "I have a seperate slide of me introducing myself, my major, and what SI is and …" at bounding box center [799, 311] width 856 height 58
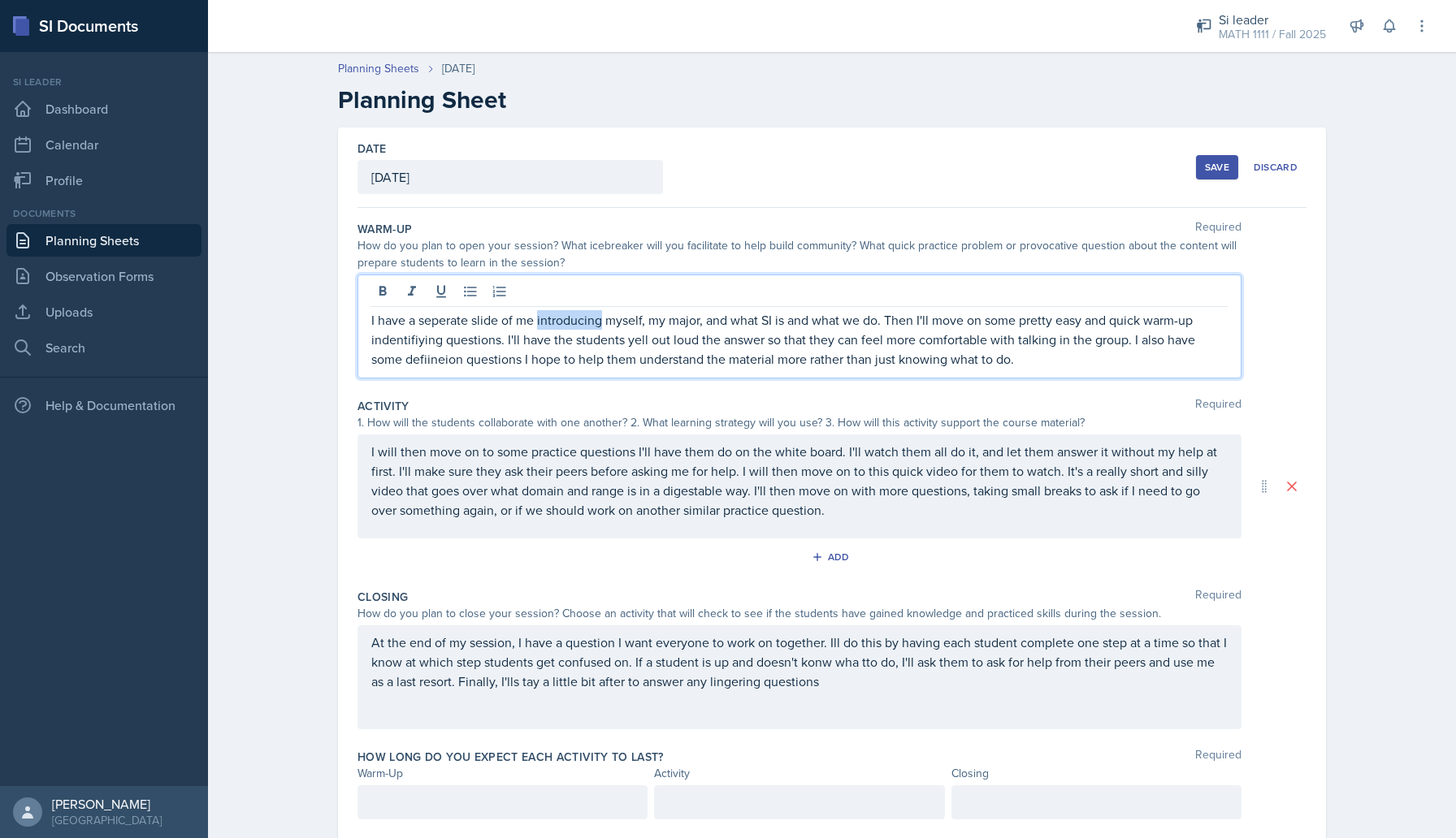
click at [563, 317] on p "I have a seperate slide of me introducing myself, my major, and what SI is and …" at bounding box center [799, 339] width 856 height 58
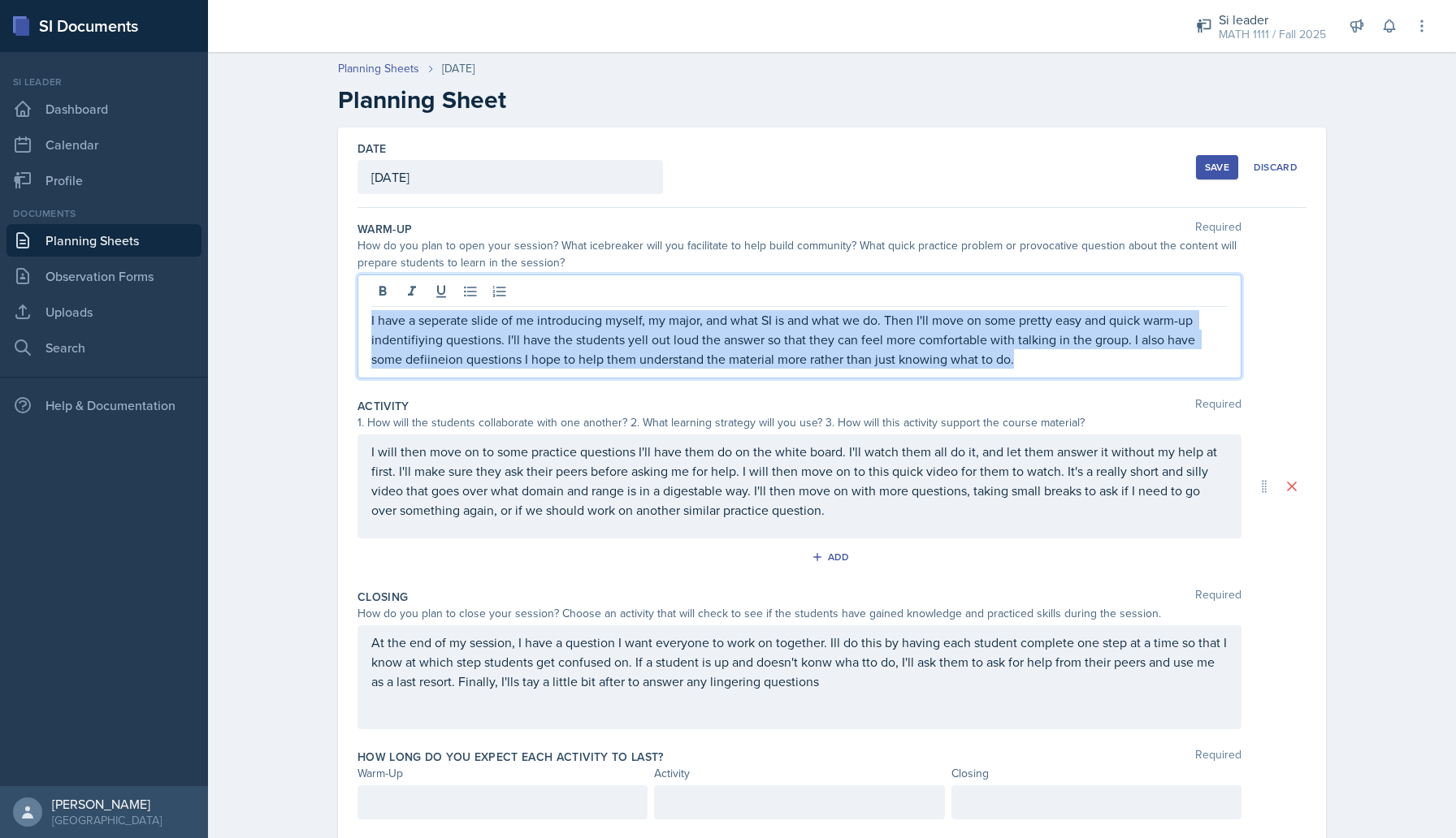
click at [563, 317] on p "I have a seperate slide of me introducing myself, my major, and what SI is and …" at bounding box center [799, 339] width 856 height 58
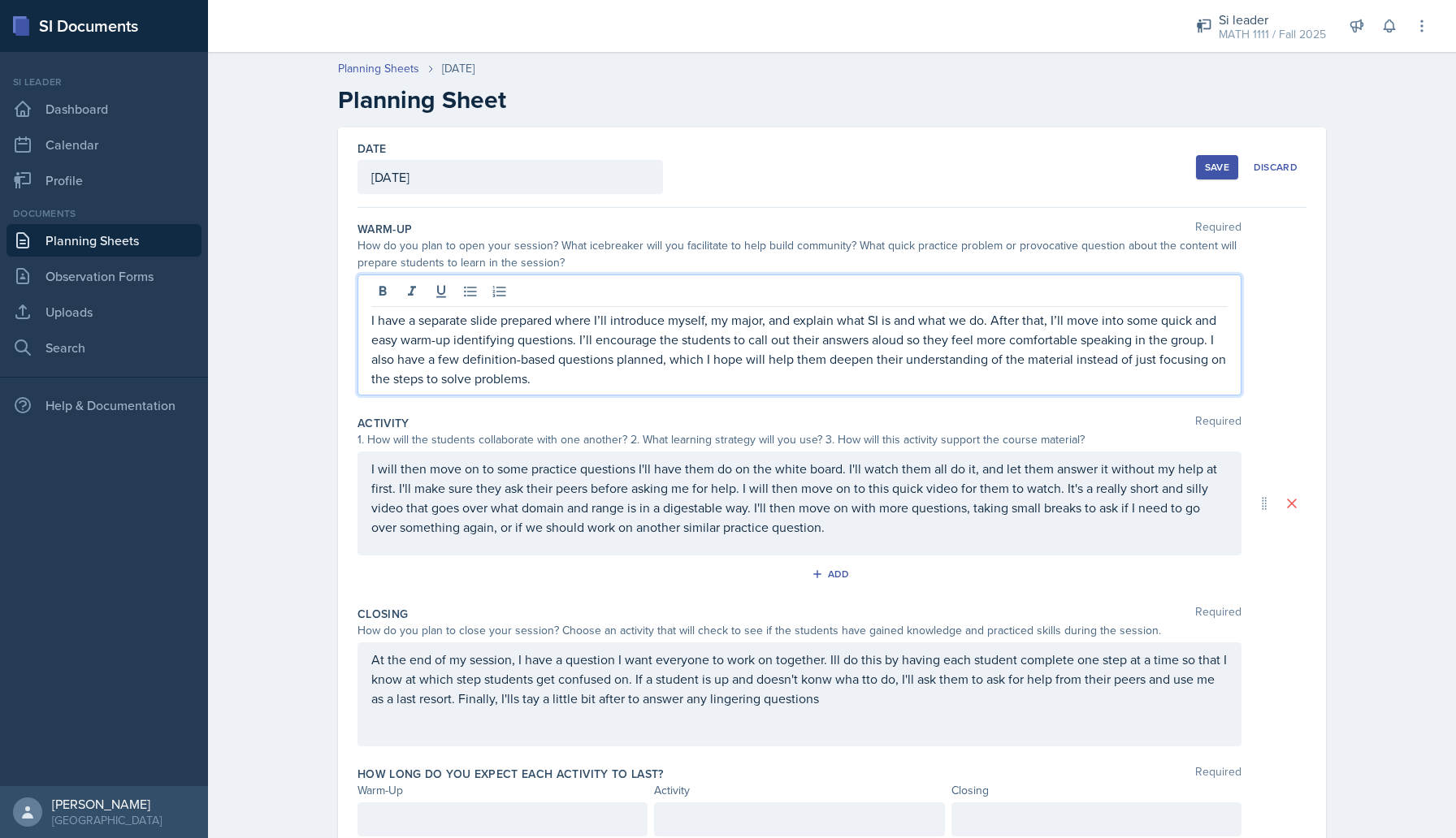
click at [445, 486] on p "I will then move on to some practice questions I'll have them do on the white b…" at bounding box center [799, 498] width 856 height 78
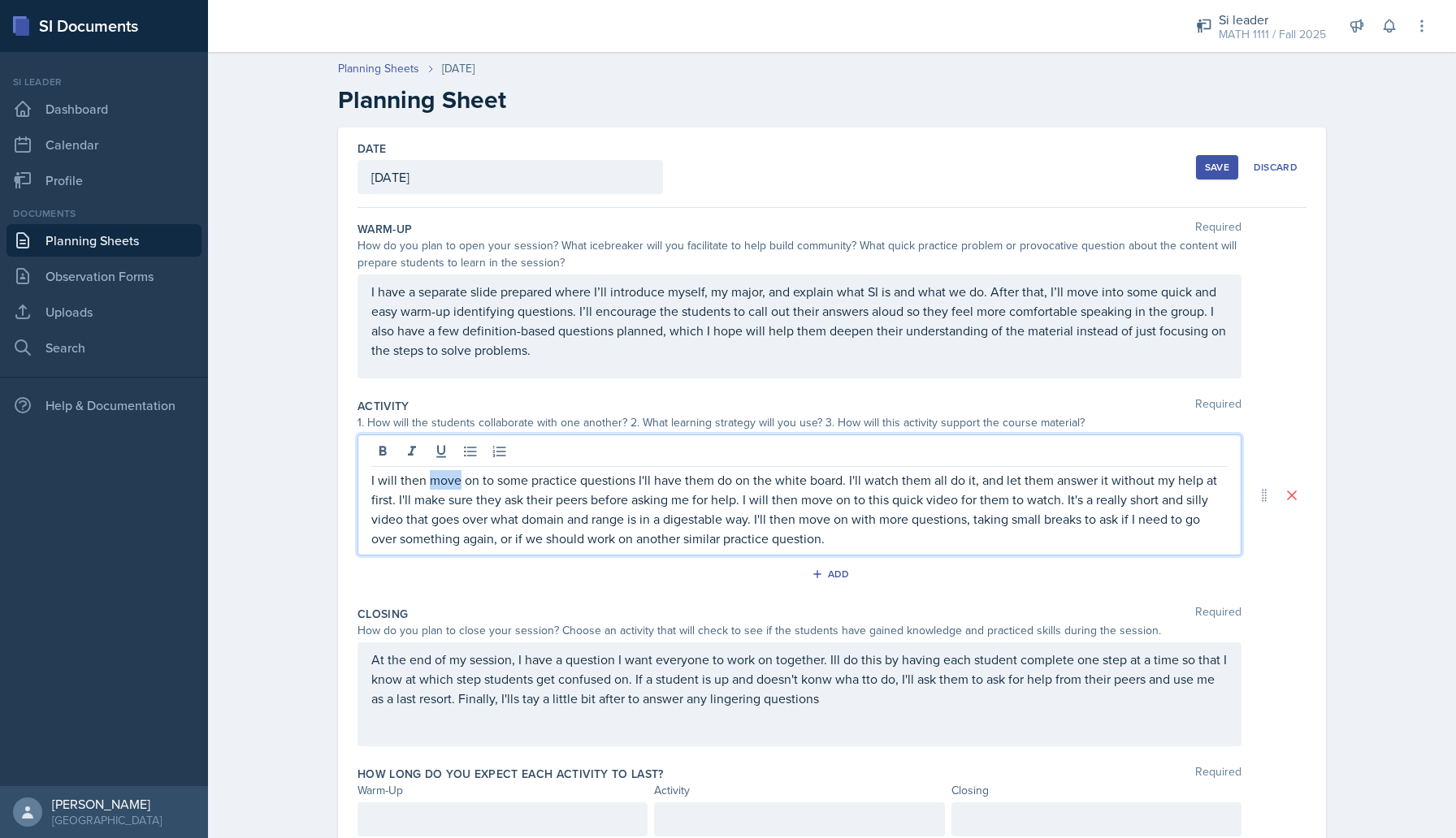
click at [445, 486] on p "I will then move on to some practice questions I'll have them do on the white b…" at bounding box center [799, 509] width 856 height 78
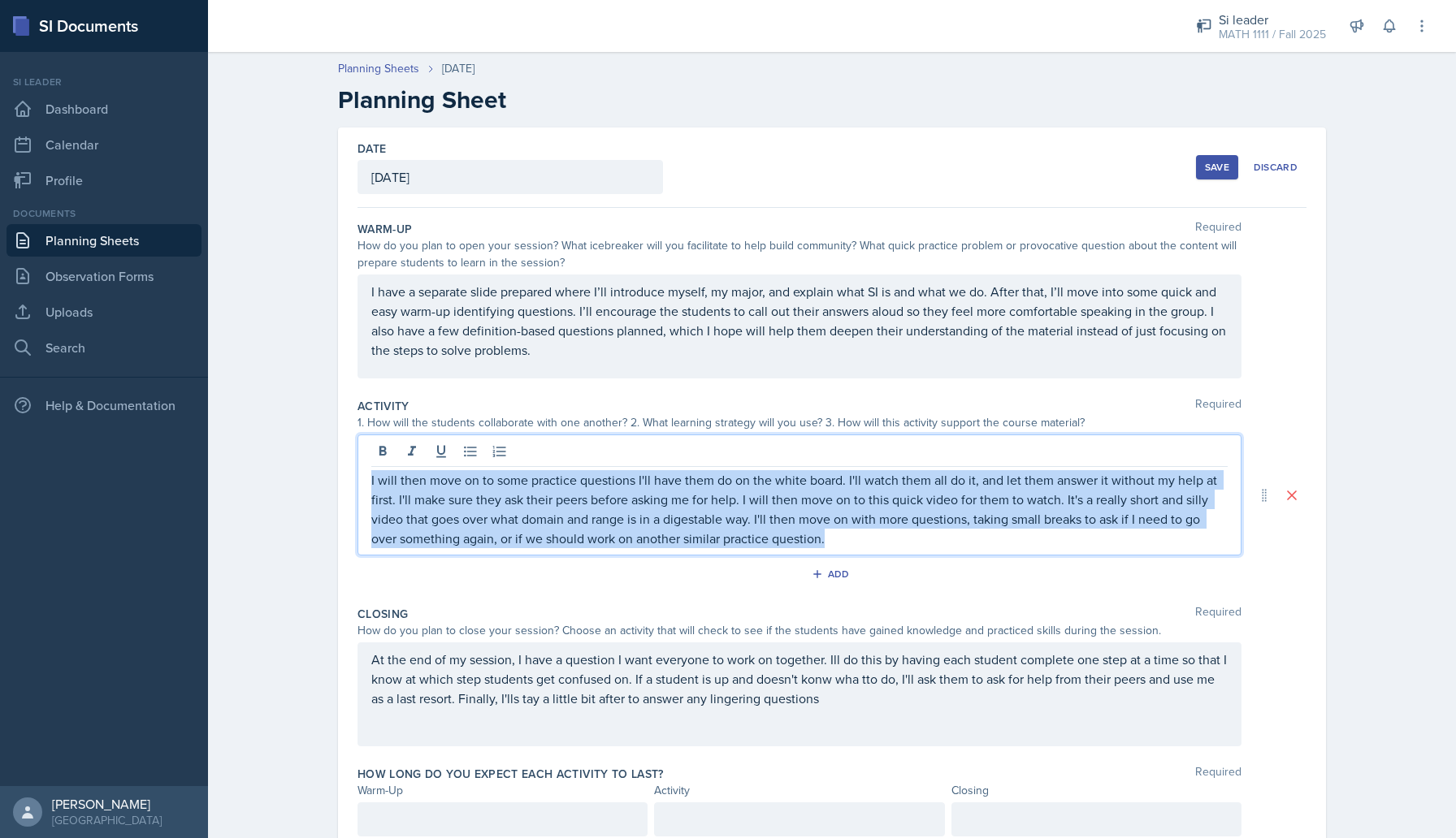
click at [445, 486] on p "I will then move on to some practice questions I'll have them do on the white b…" at bounding box center [799, 509] width 856 height 78
copy p "I will then move on to some practice questions I'll have them do on the white b…"
click at [493, 505] on p "I will then move on to some practice questions I'll have them do on the white b…" at bounding box center [799, 509] width 856 height 78
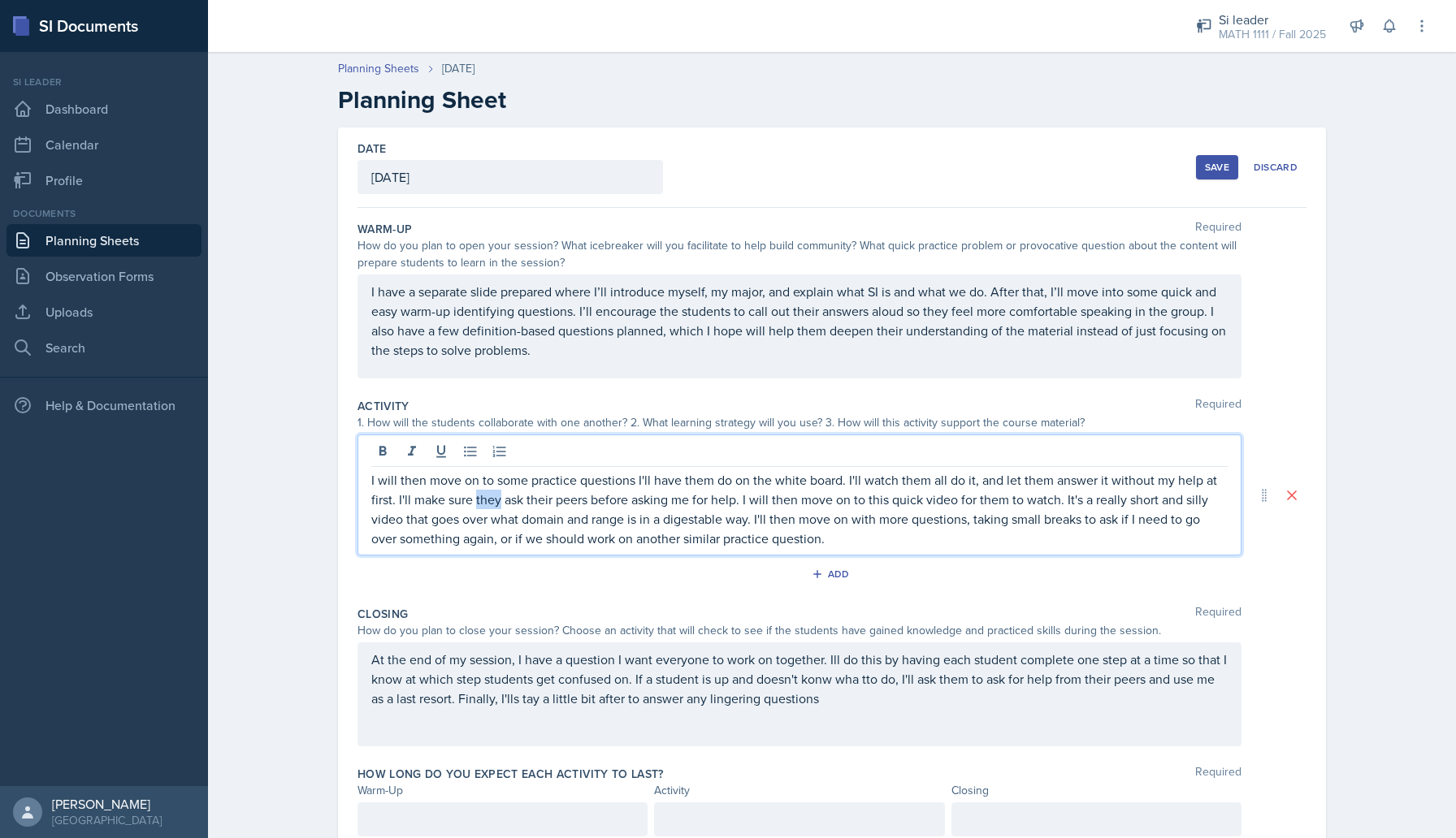
click at [493, 505] on p "I will then move on to some practice questions I'll have them do on the white b…" at bounding box center [799, 509] width 856 height 78
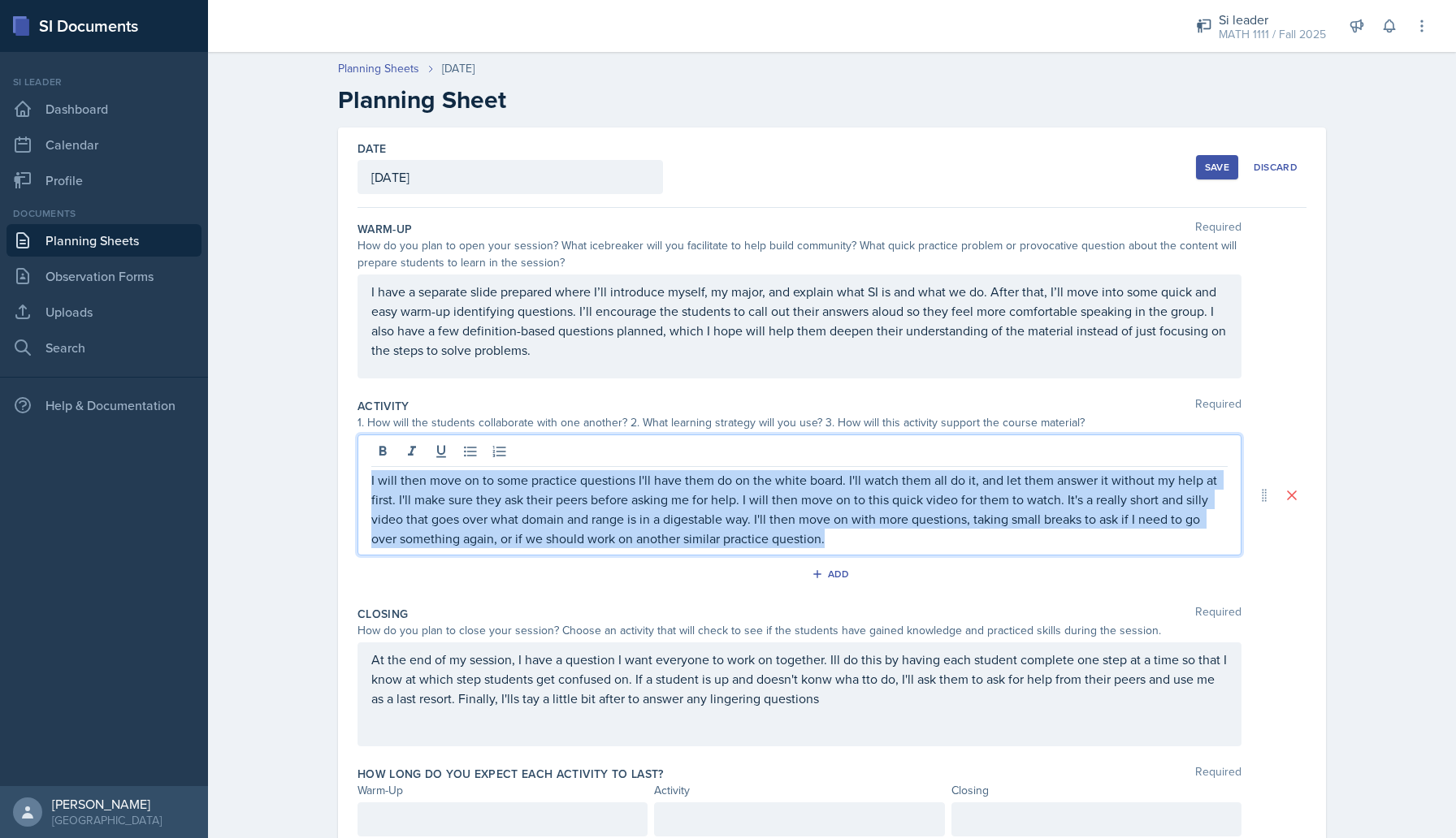
click at [493, 505] on p "I will then move on to some practice questions I'll have them do on the white b…" at bounding box center [799, 509] width 856 height 78
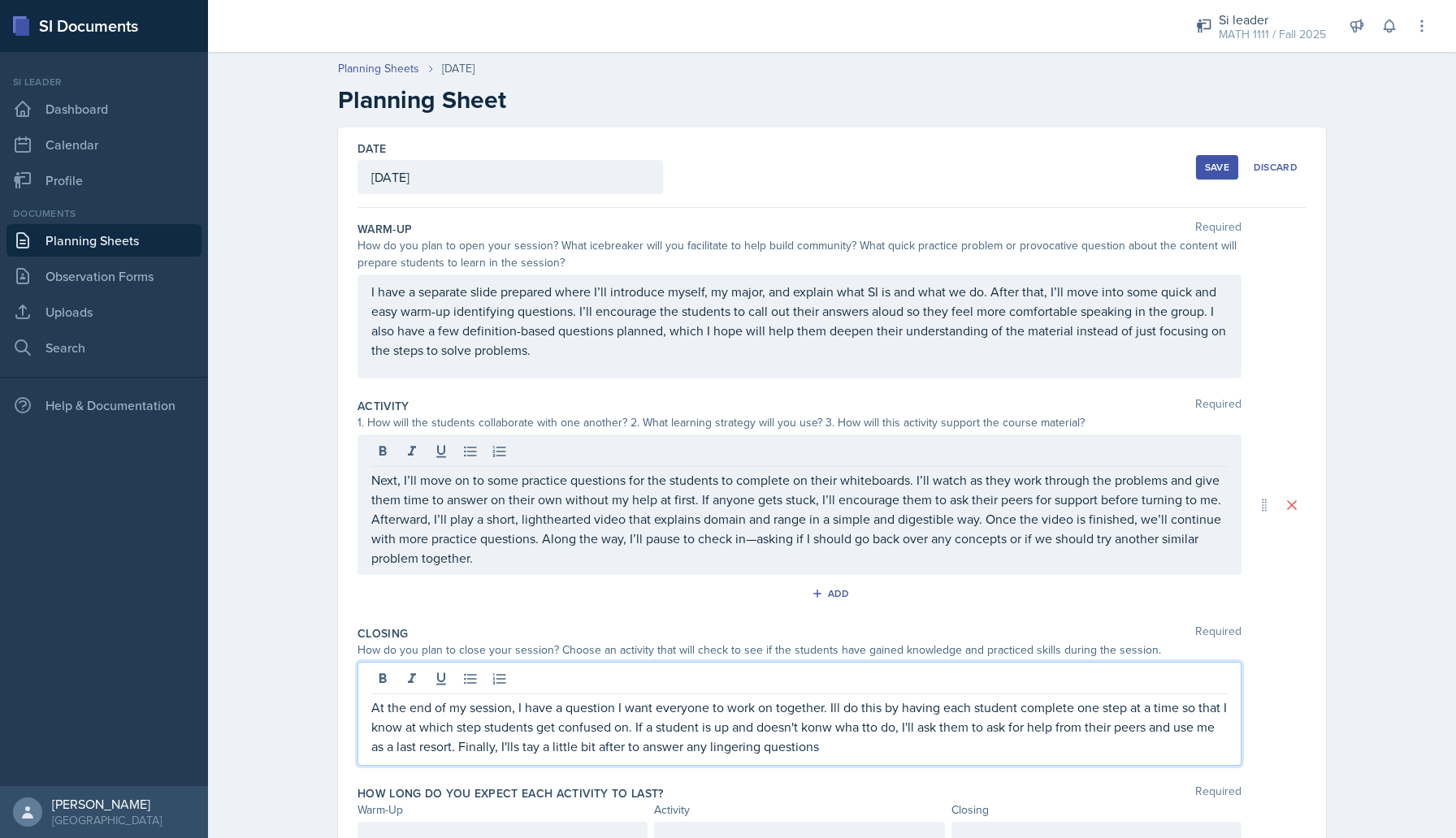
click at [464, 713] on p "At the end of my session, I have a question I want everyone to work on together…" at bounding box center [799, 727] width 856 height 58
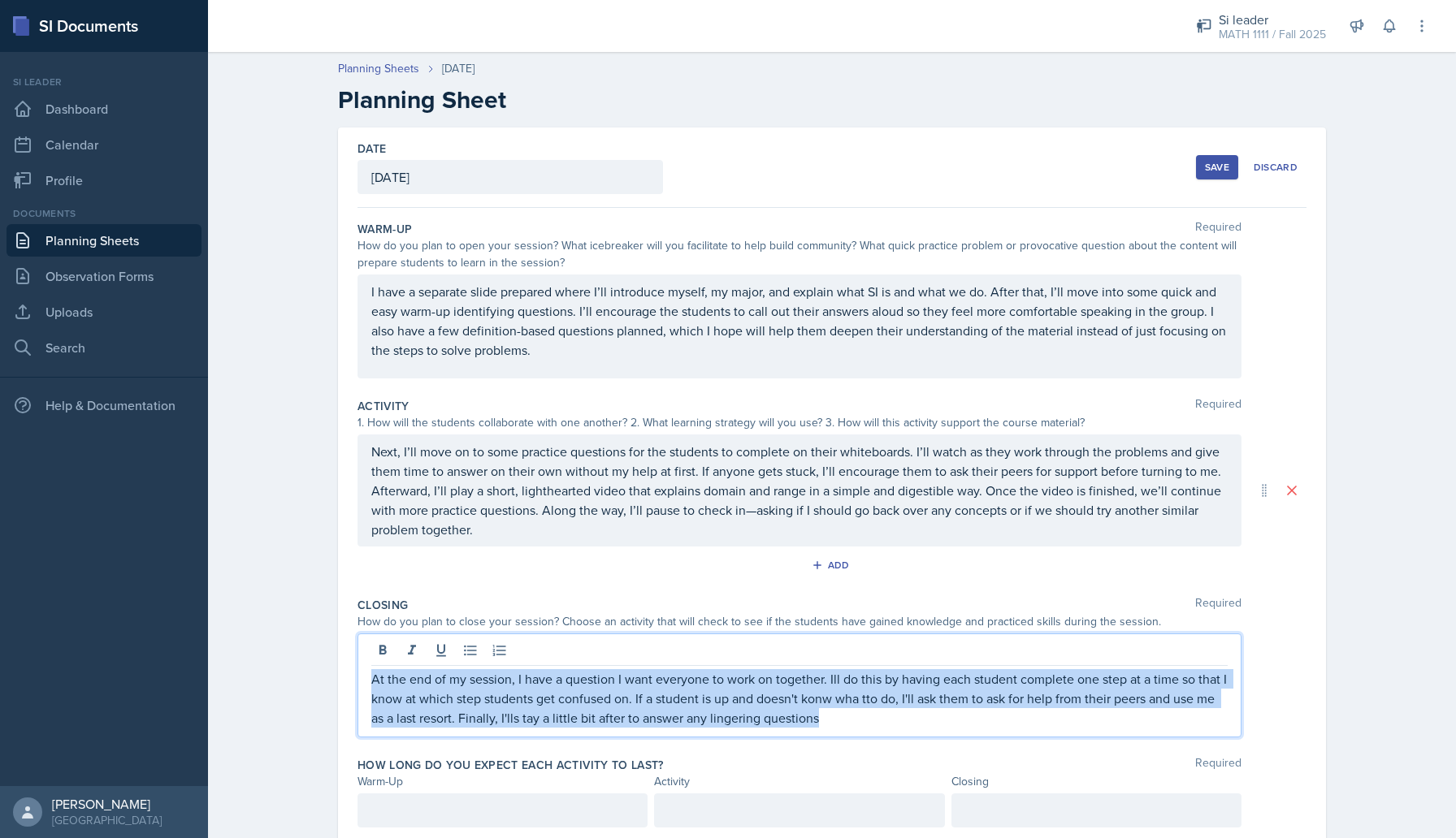
click at [464, 713] on p "At the end of my session, I have a question I want everyone to work on together…" at bounding box center [799, 699] width 856 height 58
copy p "At the end of my session, I have a question I want everyone to work on together…"
click at [553, 703] on p "At the end of my session, I have a question I want everyone to work on together…" at bounding box center [799, 699] width 856 height 58
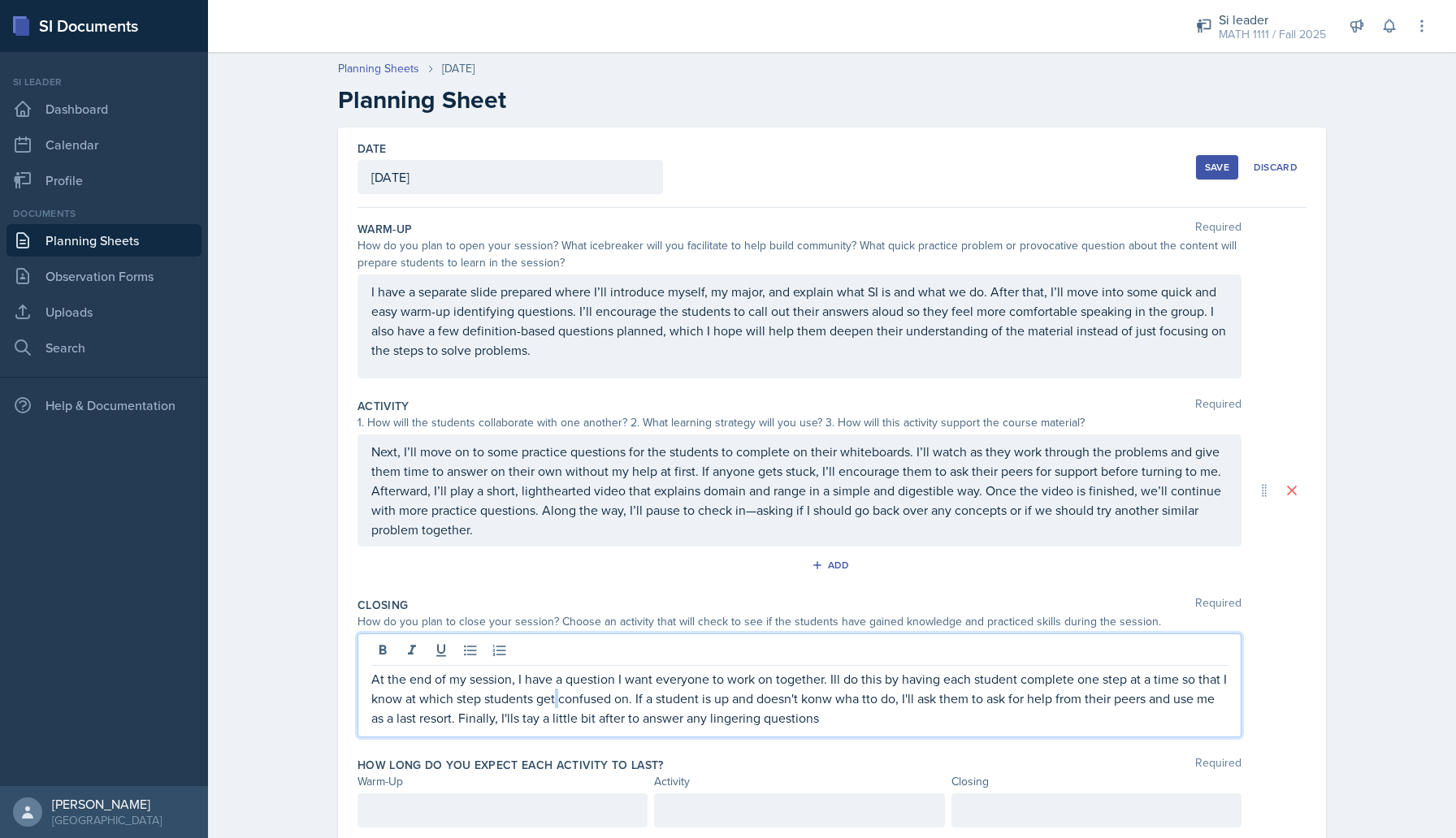
click at [553, 703] on p "At the end of my session, I have a question I want everyone to work on together…" at bounding box center [799, 699] width 856 height 58
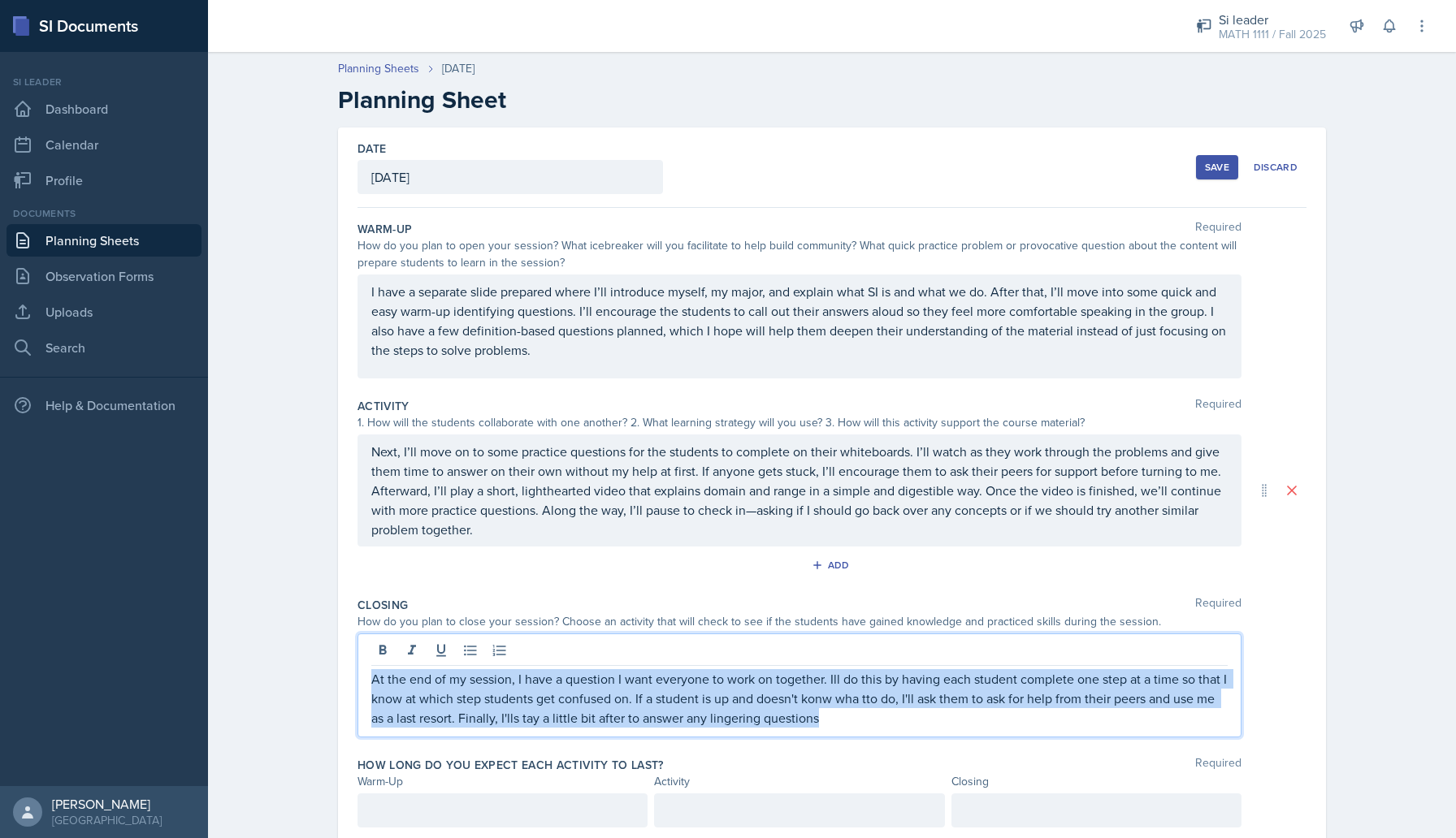
click at [553, 703] on p "At the end of my session, I have a question I want everyone to work on together…" at bounding box center [799, 699] width 856 height 58
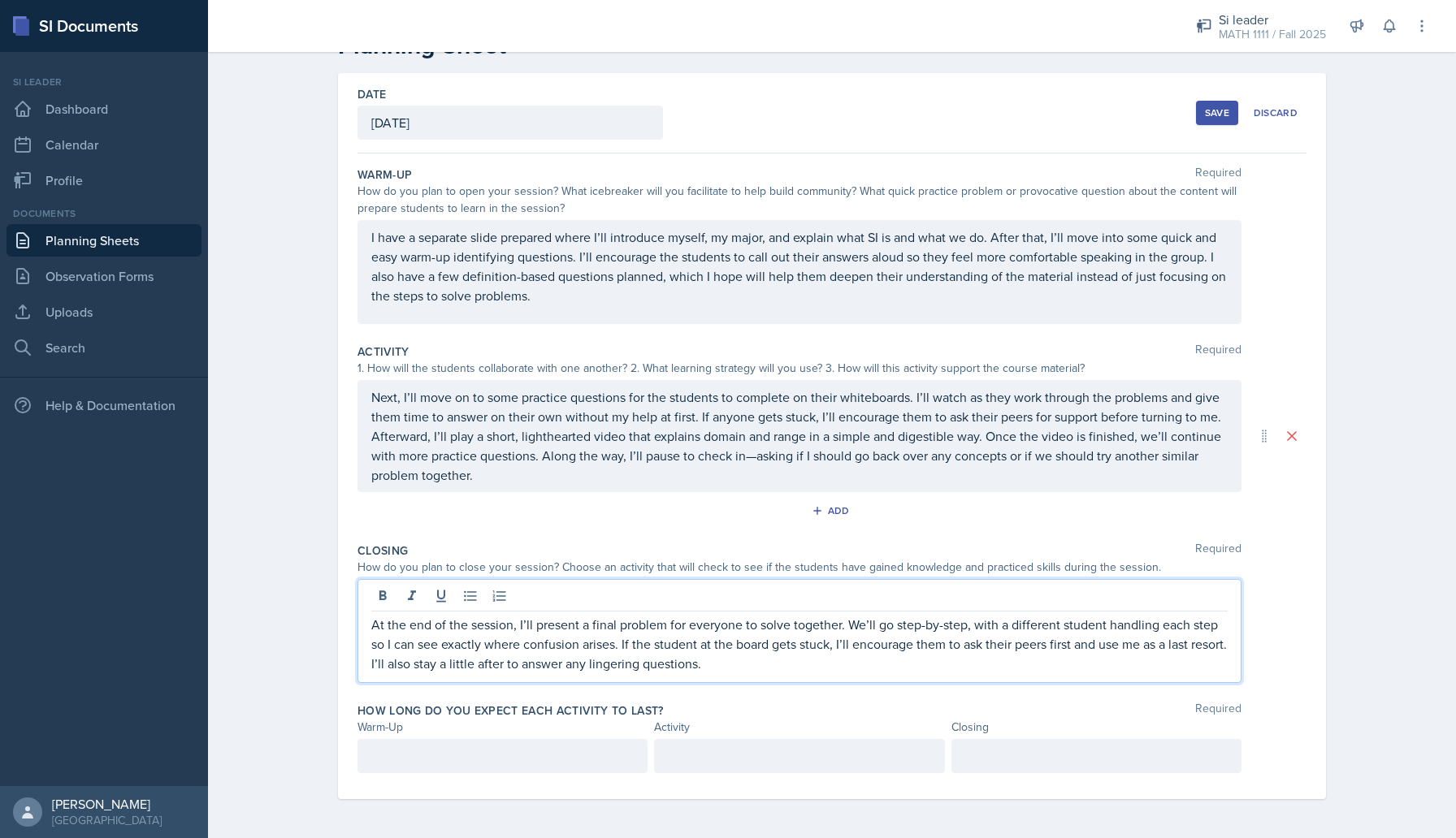
scroll to position [83, 0]
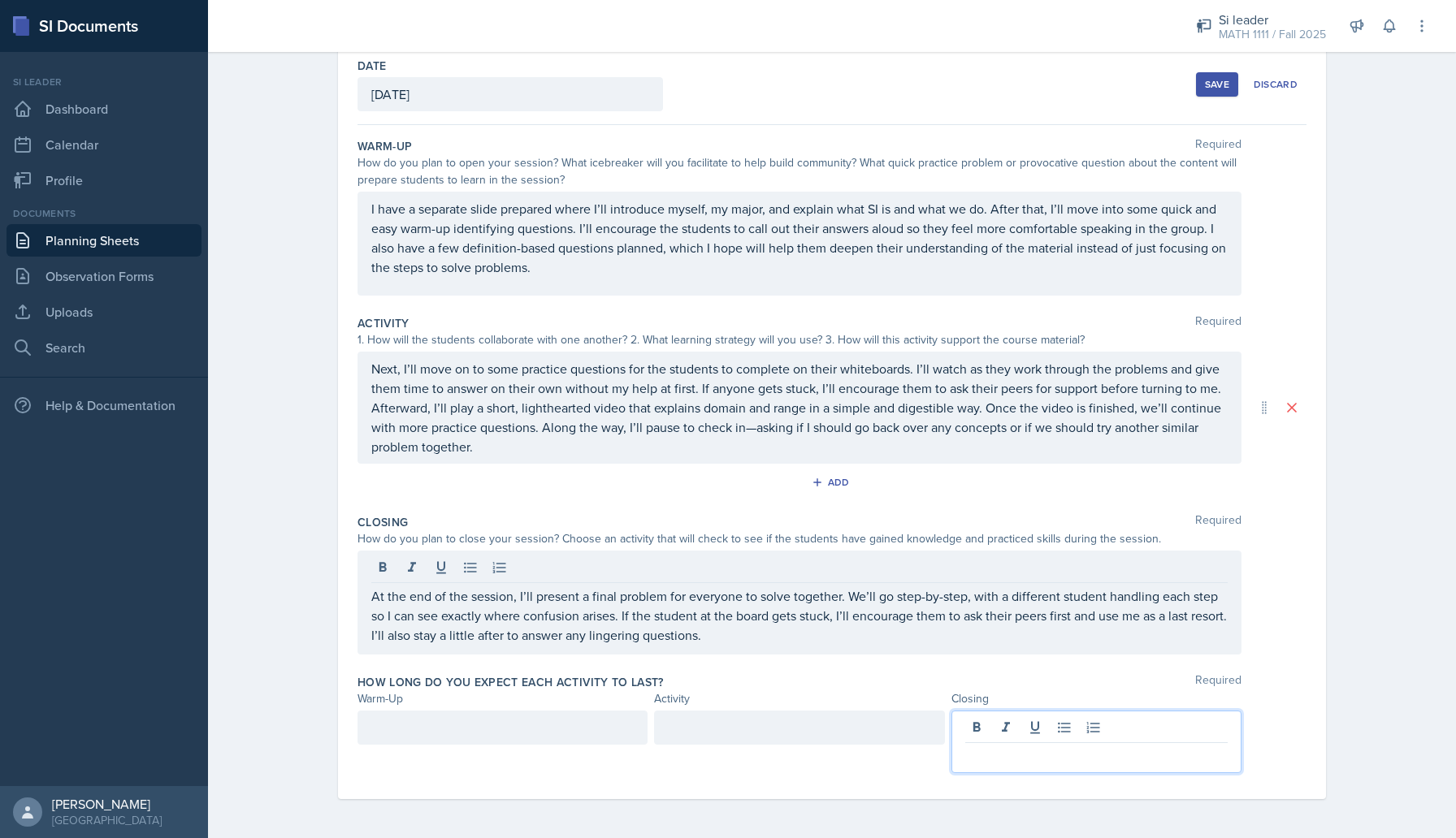
click at [1015, 762] on p at bounding box center [1096, 756] width 262 height 19
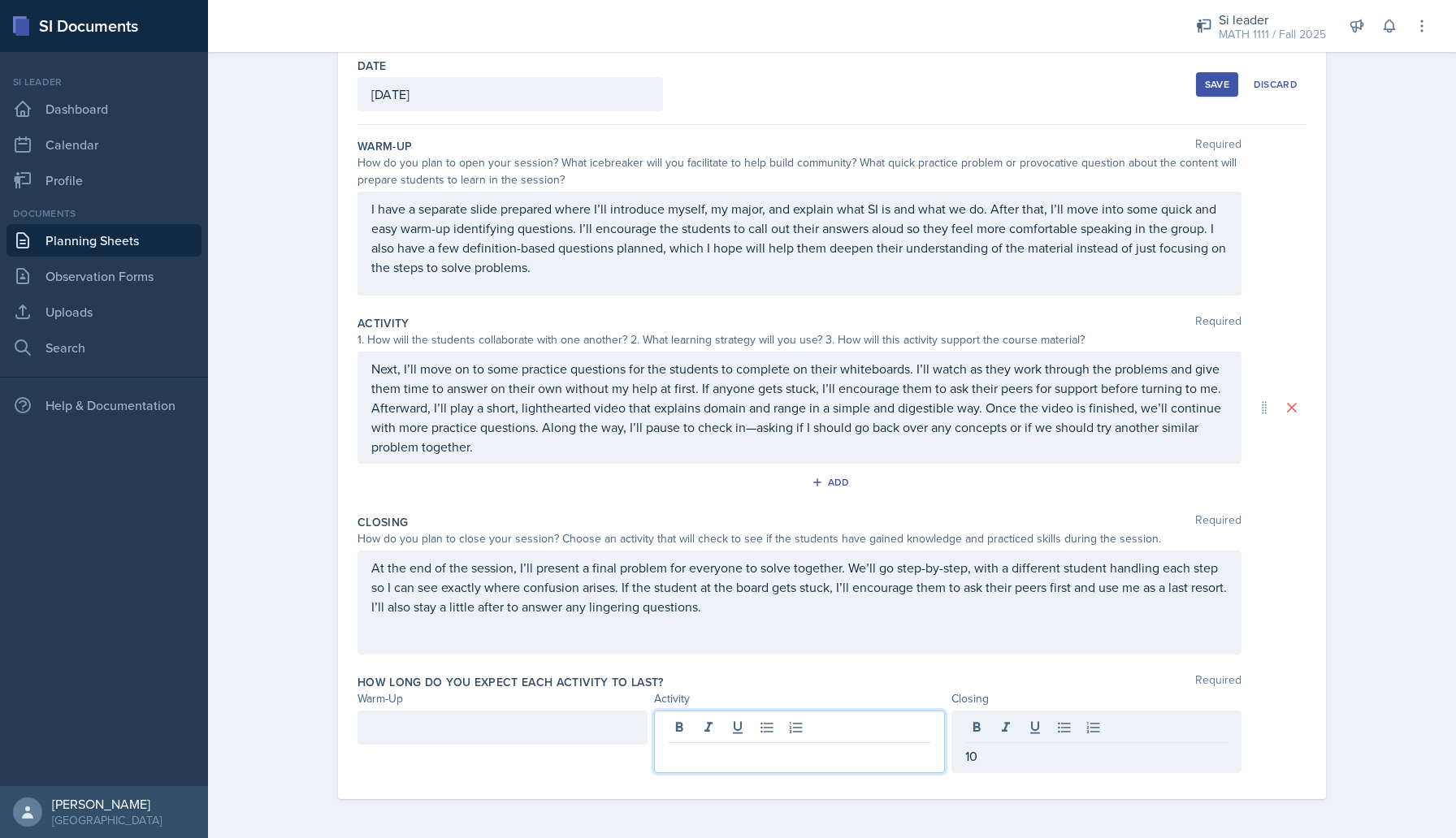
click at [851, 725] on div at bounding box center [799, 742] width 290 height 62
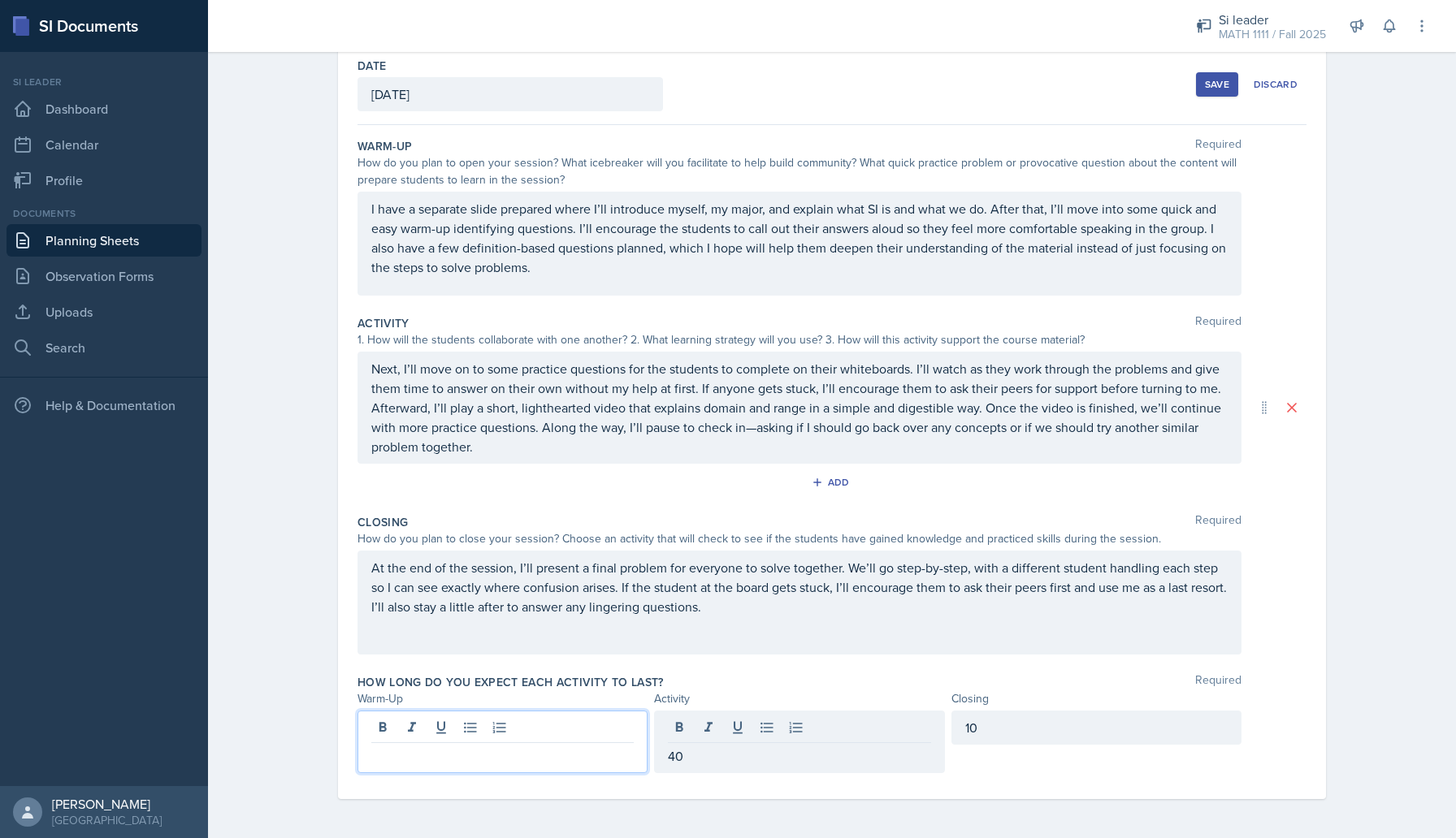
click at [597, 731] on div at bounding box center [503, 742] width 290 height 62
click at [336, 680] on div "Date [DATE] [DATE] 31 1 2 3 4 5 6 7 8 9 10 11 12 13 14 15 16 17 18 19 20 21 22 …" at bounding box center [831, 441] width 1040 height 794
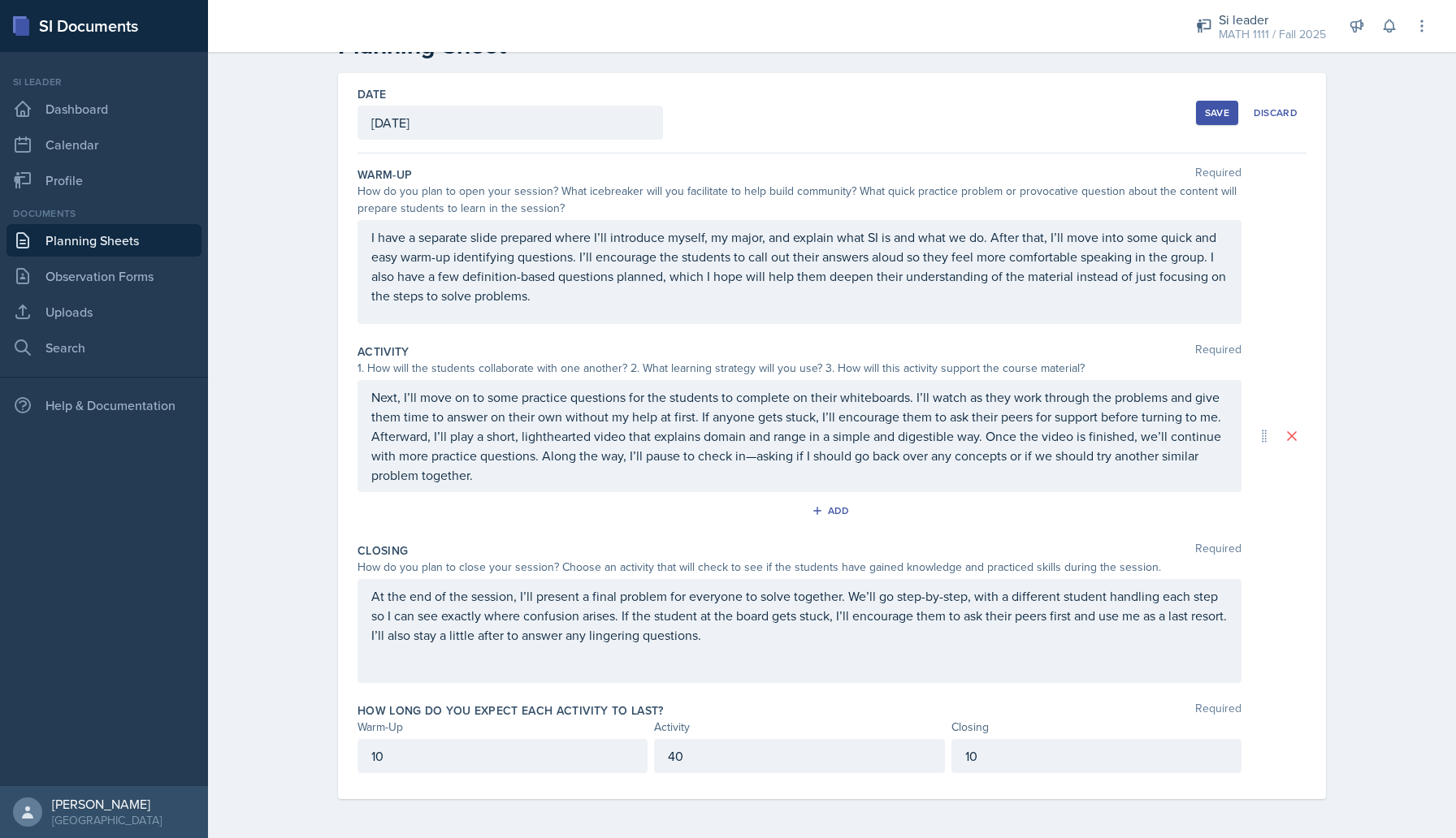
scroll to position [55, 0]
click at [1217, 107] on div "Save" at bounding box center [1216, 113] width 24 height 13
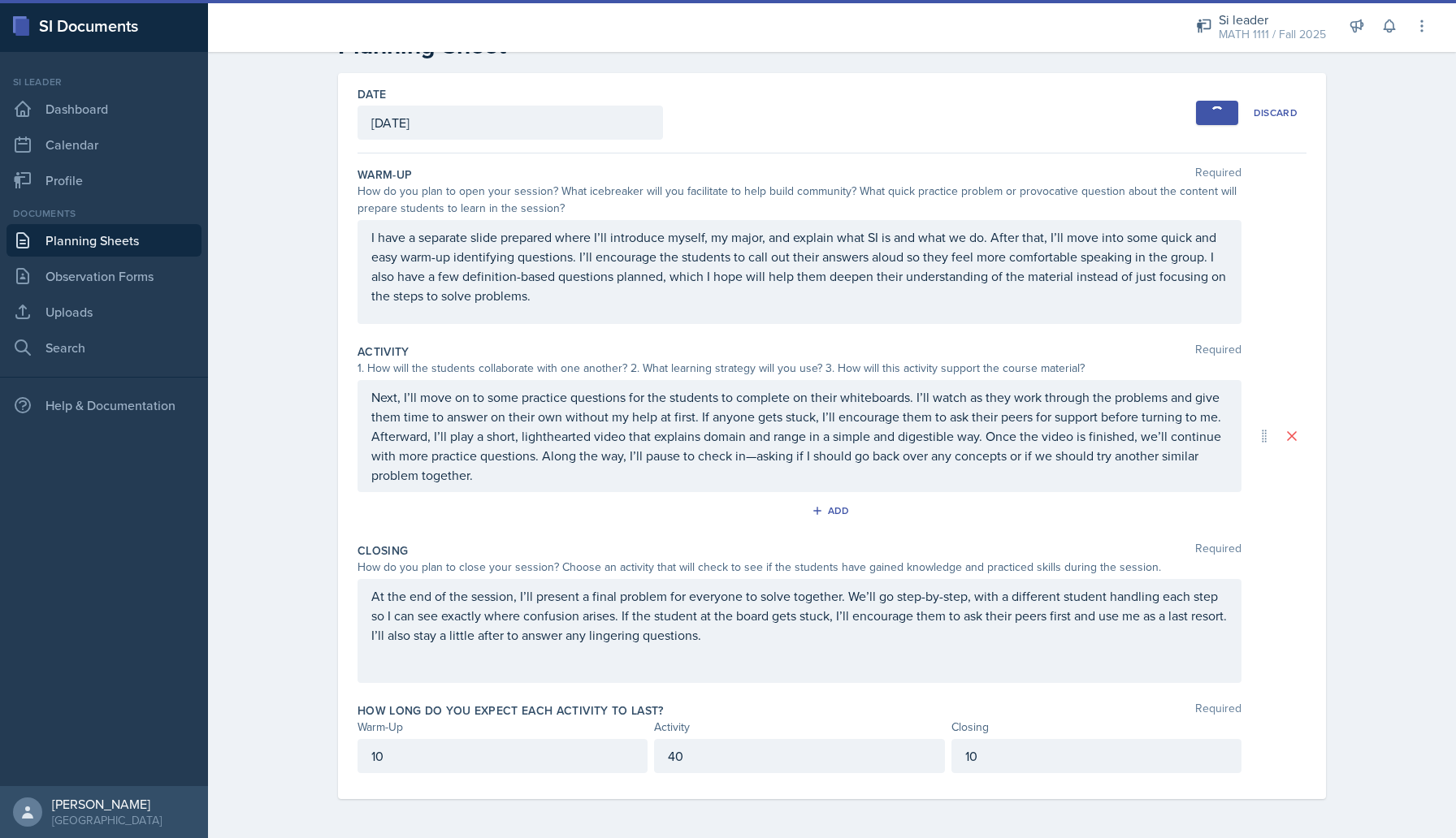
scroll to position [0, 0]
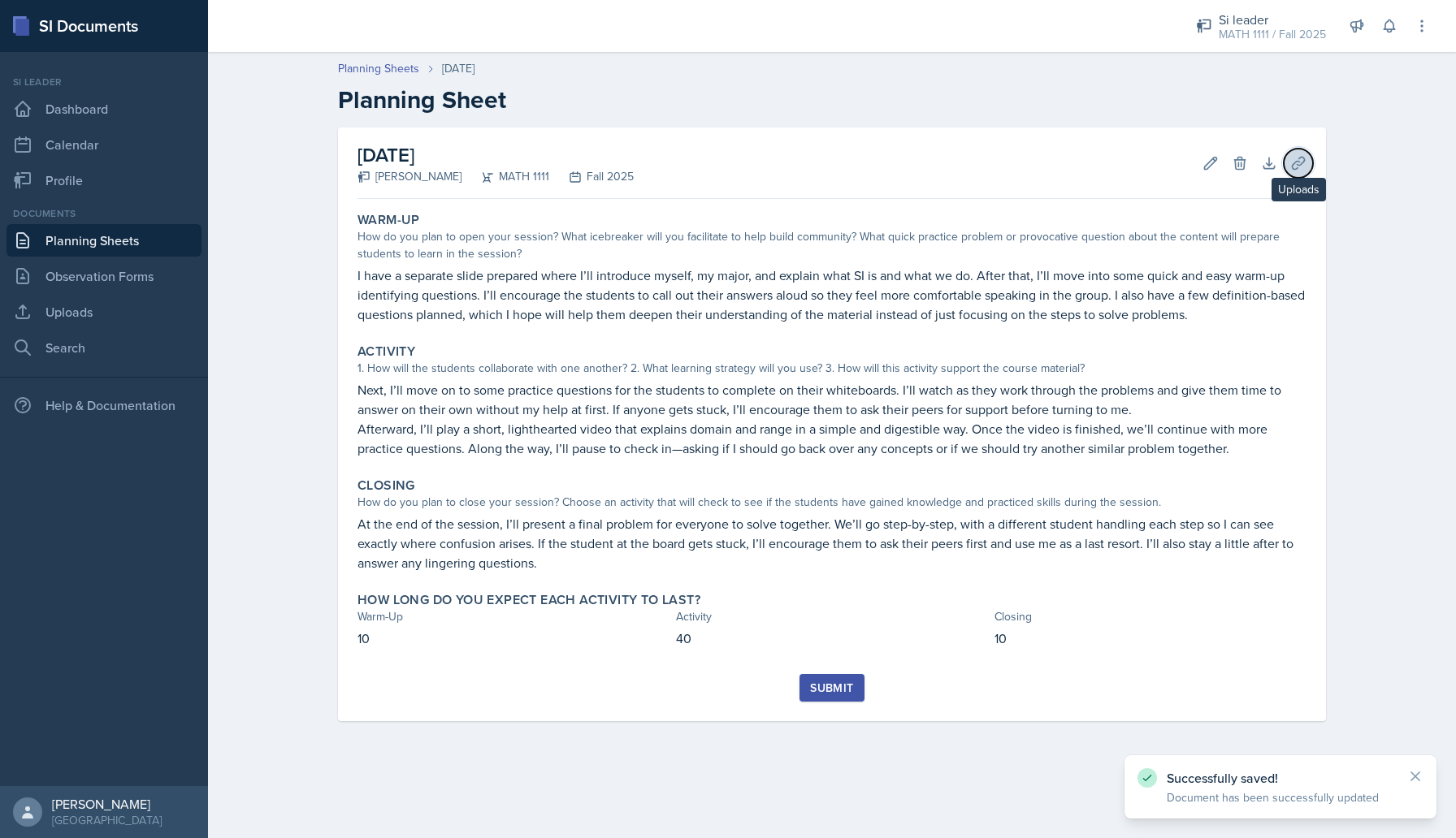
click at [1287, 155] on button "Uploads" at bounding box center [1298, 163] width 29 height 29
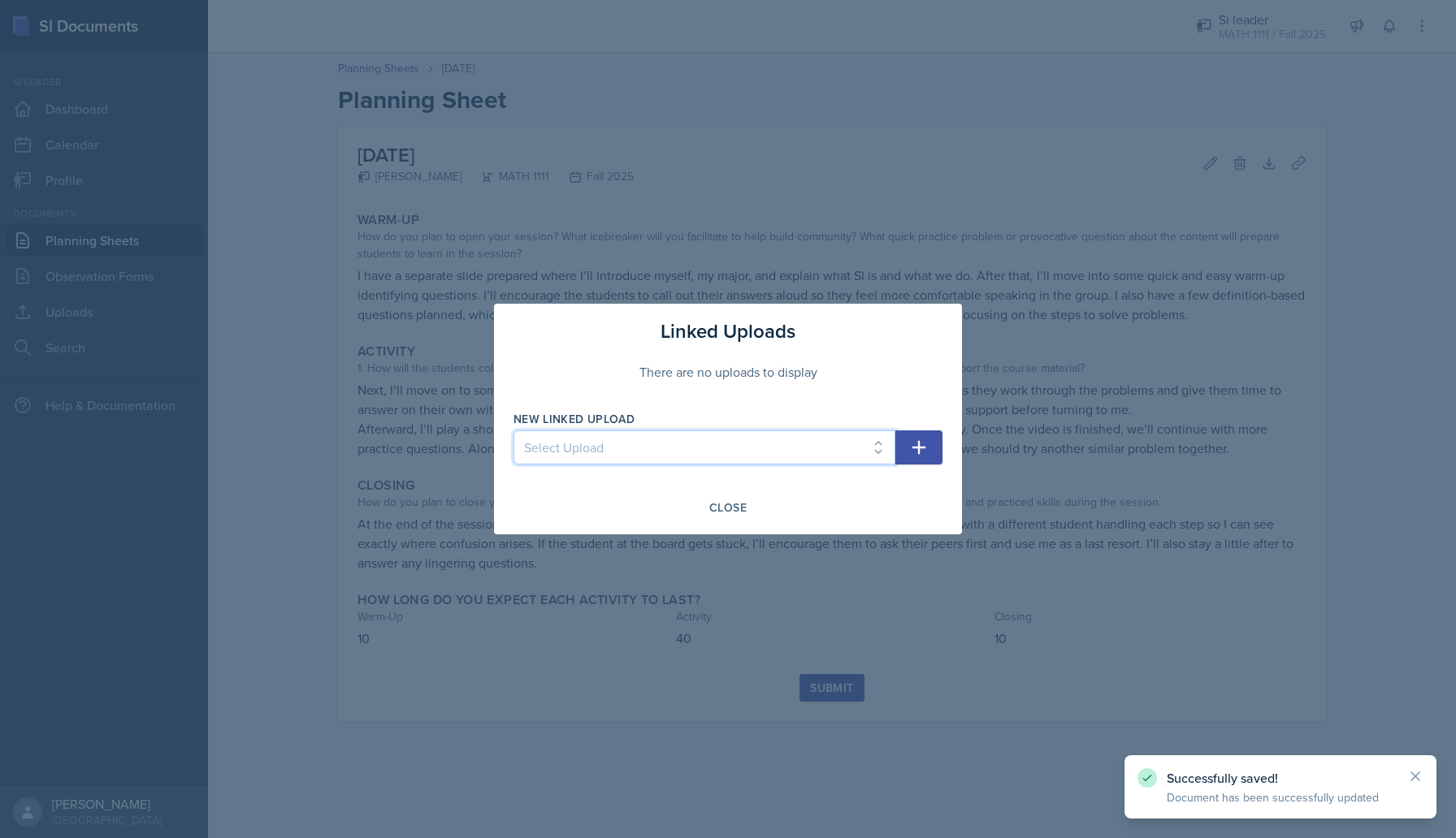
click at [791, 443] on select "Select Upload SI 1 Powerpoint SI 2 SI 3 powerpoint SI 4 powerpoint SI 5 Powerpo…" at bounding box center [704, 447] width 382 height 34
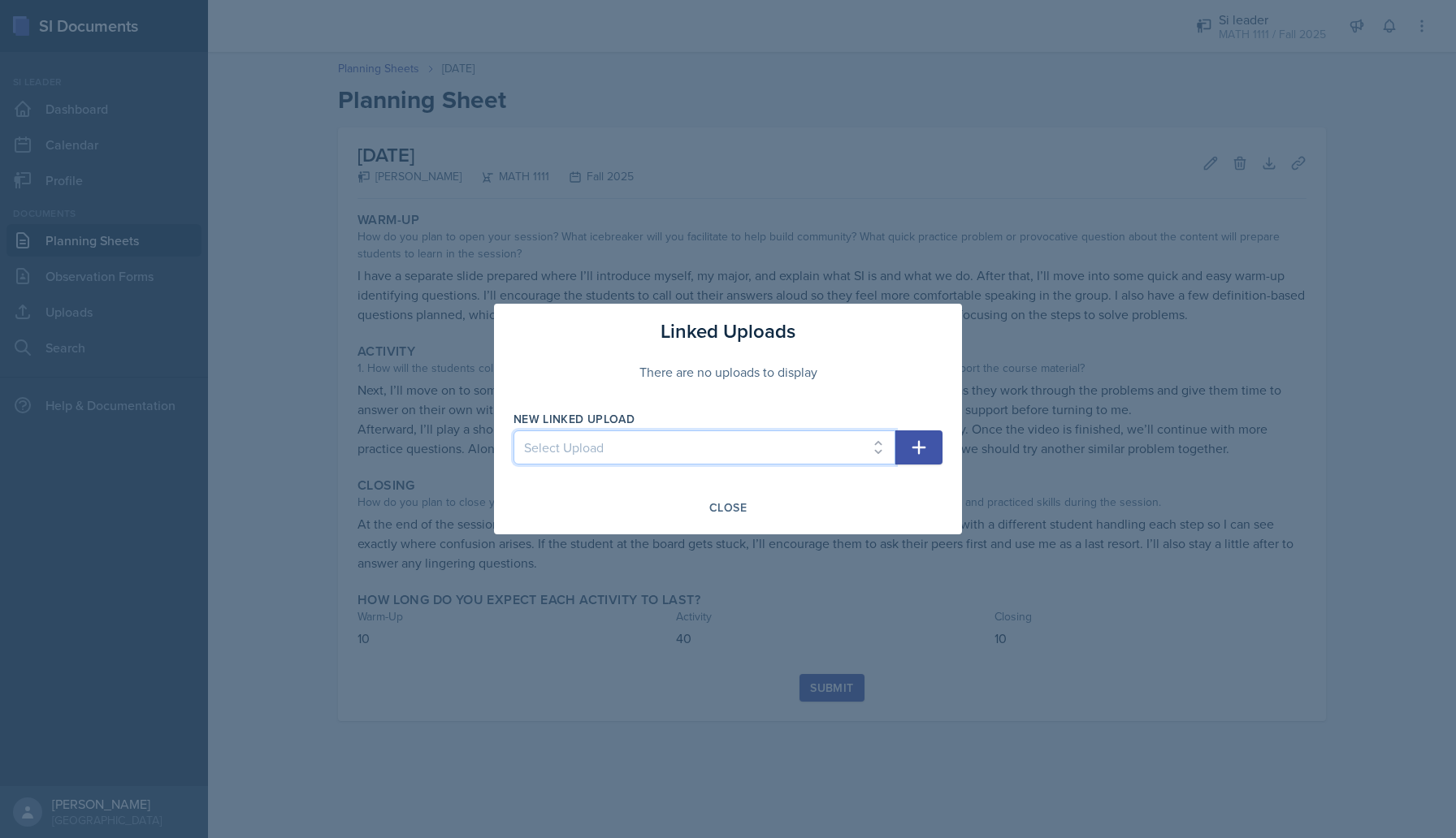
select select "b65658f3-85dd-4dd0-a5ce-6e2dc74fc36a"
click at [514, 431] on select "Select Upload SI 1 Powerpoint SI 2 SI 3 powerpoint SI 4 powerpoint SI 5 Powerpo…" at bounding box center [704, 447] width 382 height 34
click at [935, 451] on button "button" at bounding box center [918, 447] width 47 height 34
select select
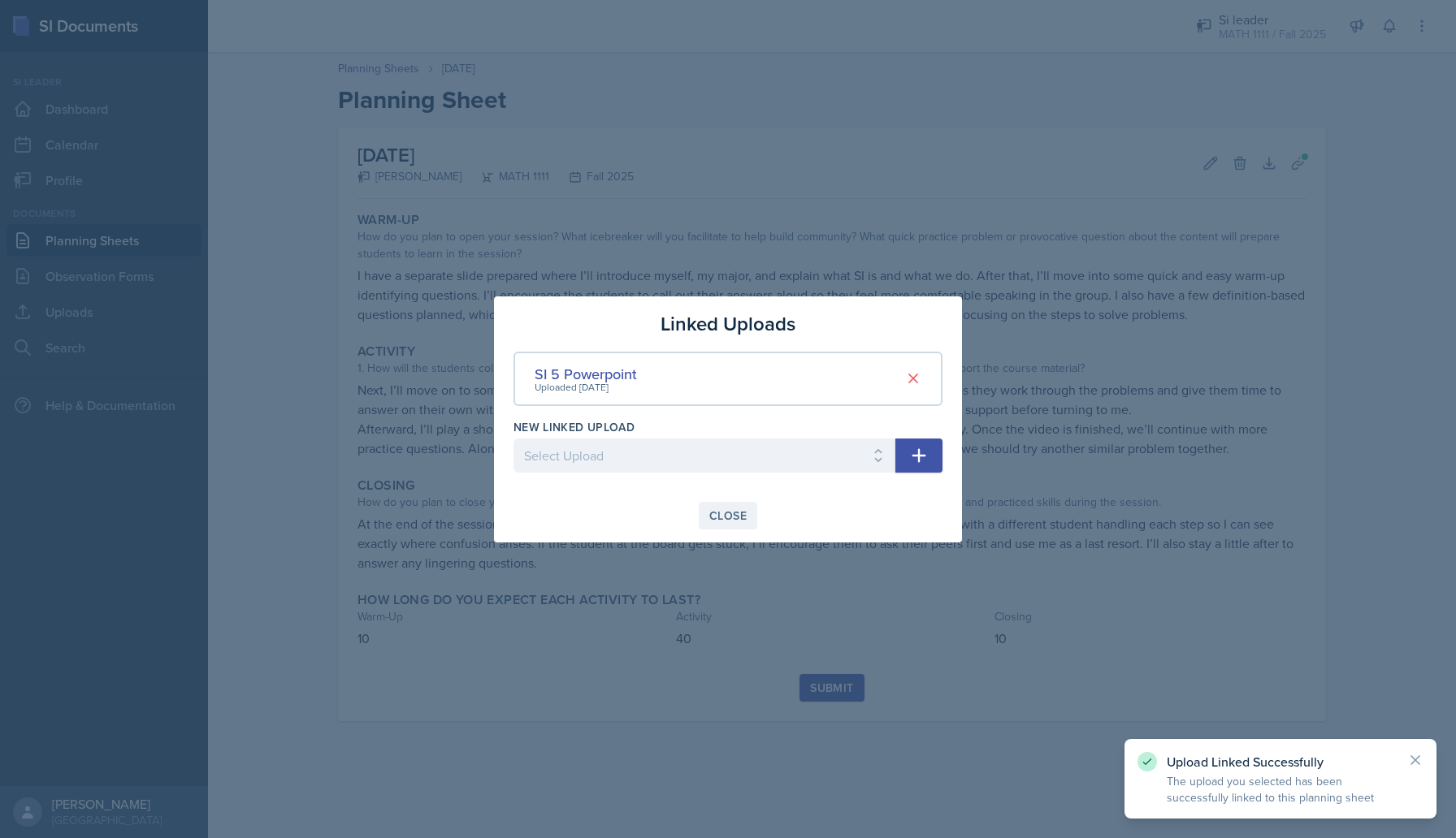
click at [716, 524] on button "Close" at bounding box center [728, 515] width 58 height 27
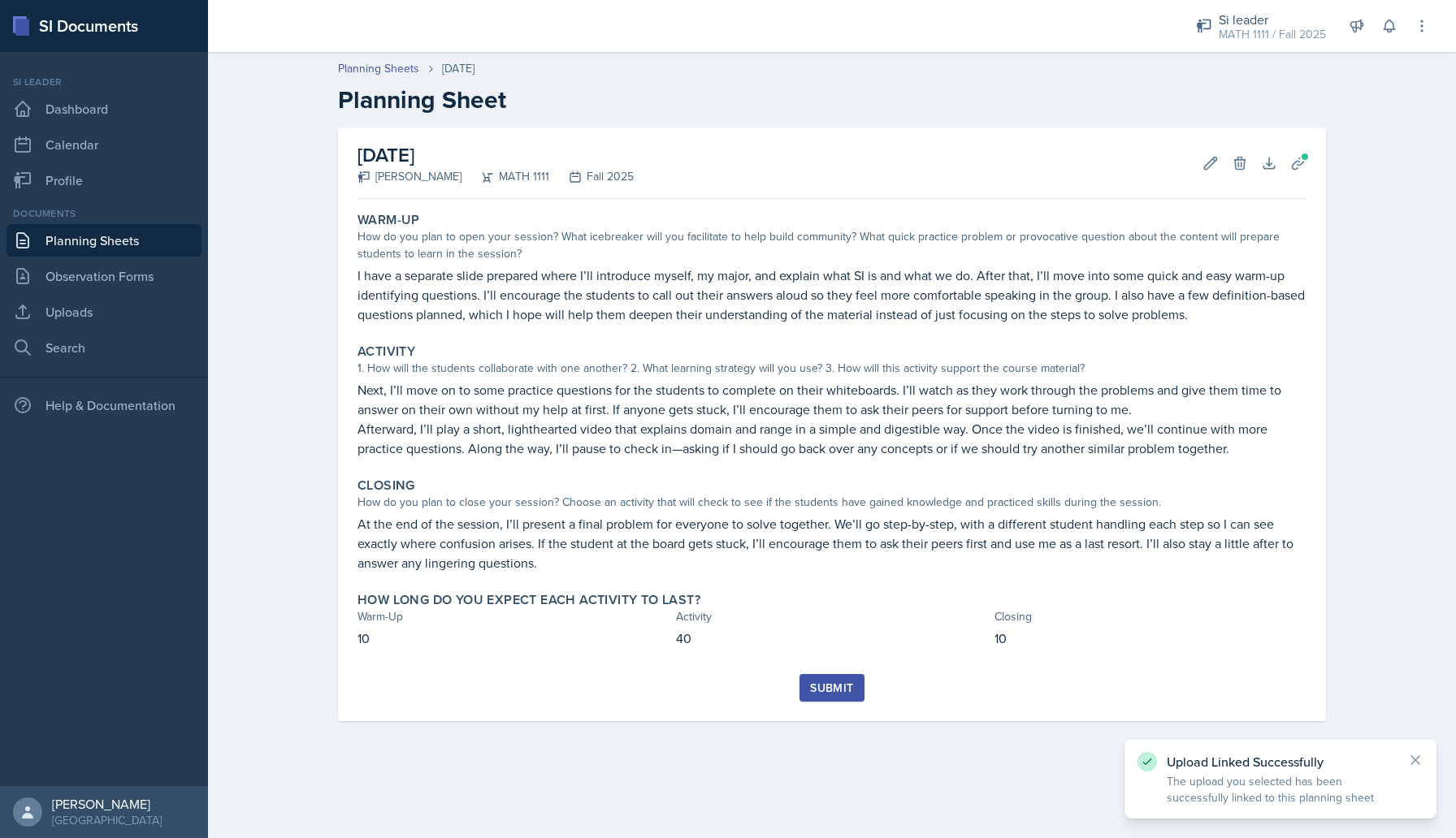
click at [825, 687] on div "Submit" at bounding box center [831, 688] width 43 height 13
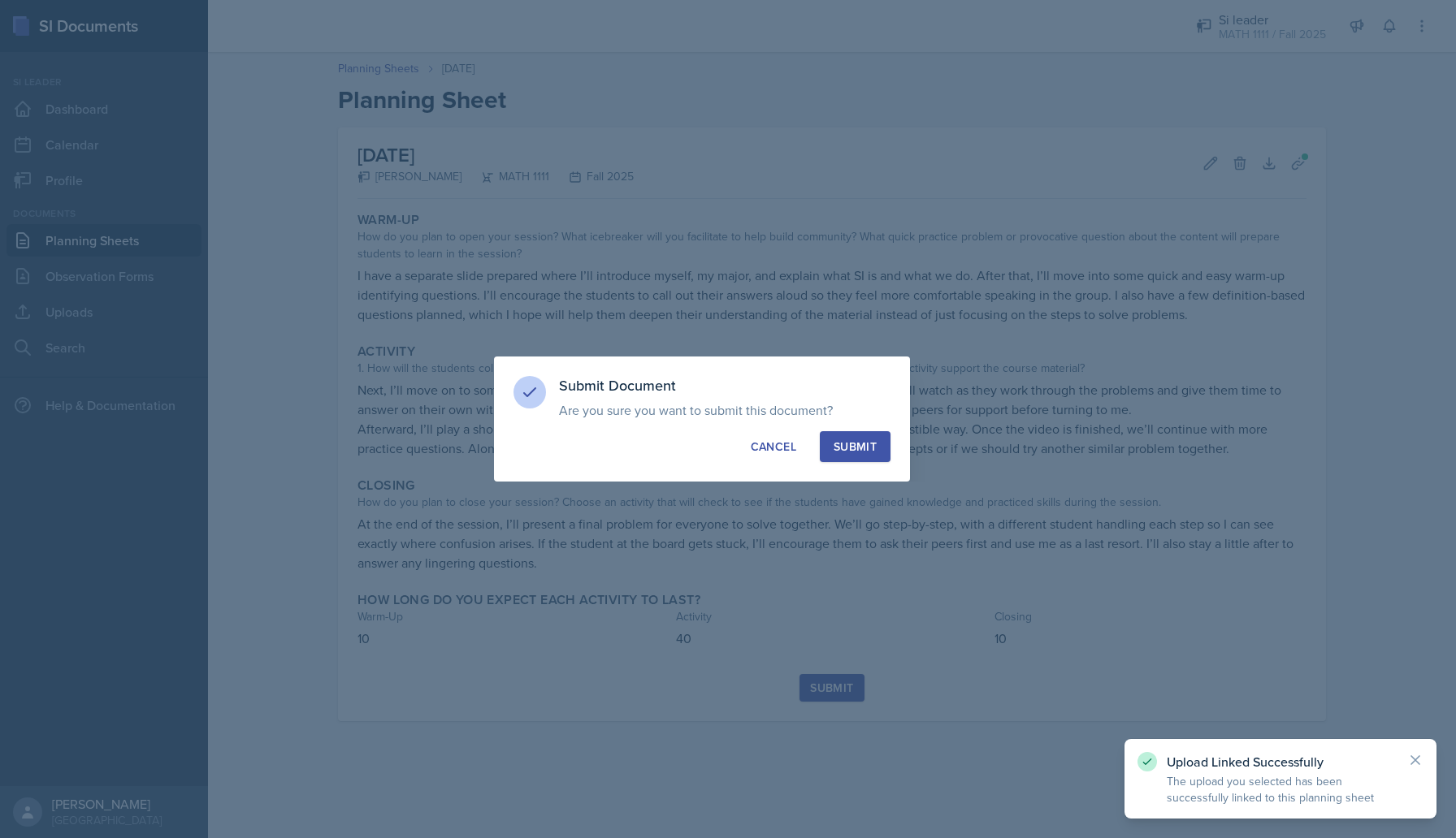
click at [845, 448] on div "Submit" at bounding box center [855, 447] width 43 height 17
